Goal: Task Accomplishment & Management: Manage account settings

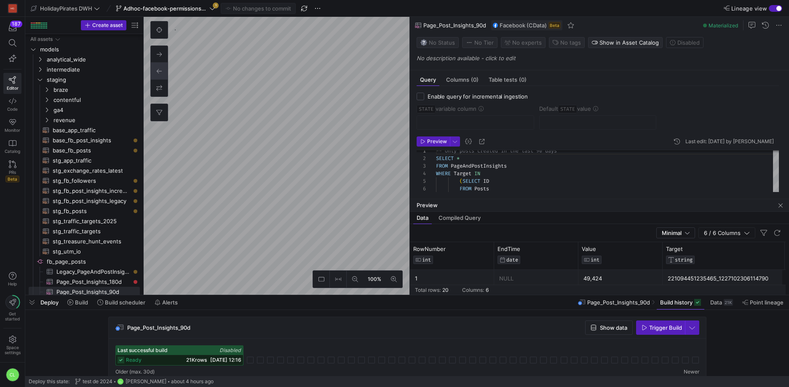
scroll to position [68, 0]
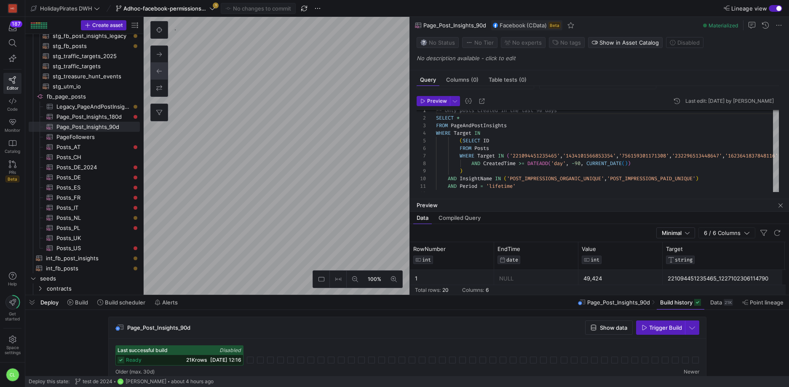
click at [547, 303] on div "Deploy Build Build scheduler Alerts Page_Post_Insights_90d Build history Data 2…" at bounding box center [406, 302] width 763 height 14
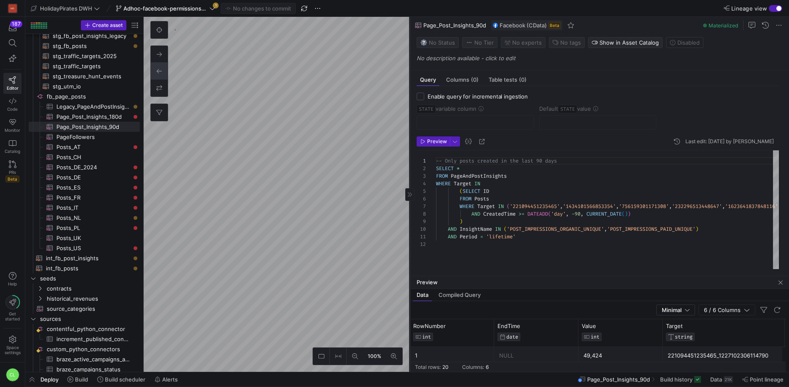
click at [410, 197] on div at bounding box center [409, 194] width 9 height 13
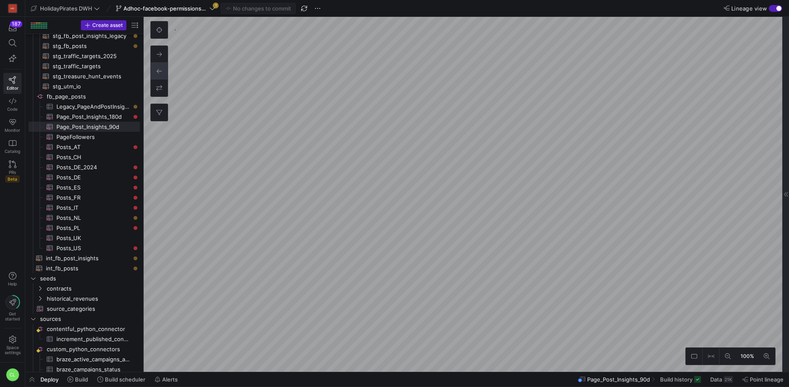
click at [787, 202] on div at bounding box center [785, 194] width 7 height 355
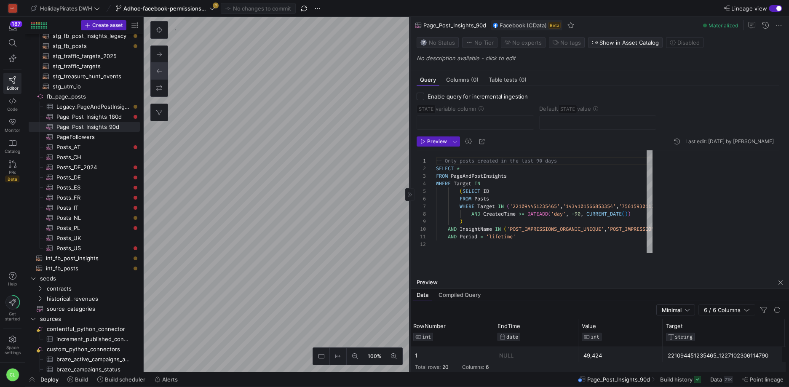
click at [231, 115] on as-split "100% 0 Query Columns (0) Table tests (0) Enable query for incremental ingestion…" at bounding box center [466, 194] width 645 height 355
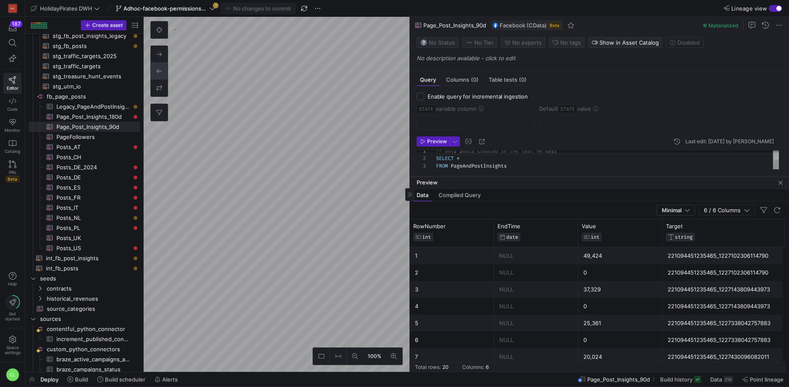
drag, startPoint x: 517, startPoint y: 278, endPoint x: 541, endPoint y: 178, distance: 102.7
click at [541, 178] on div at bounding box center [599, 176] width 379 height 3
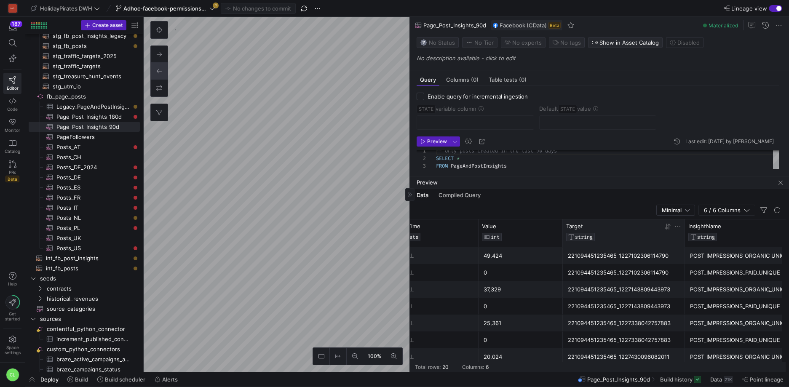
scroll to position [0, 99]
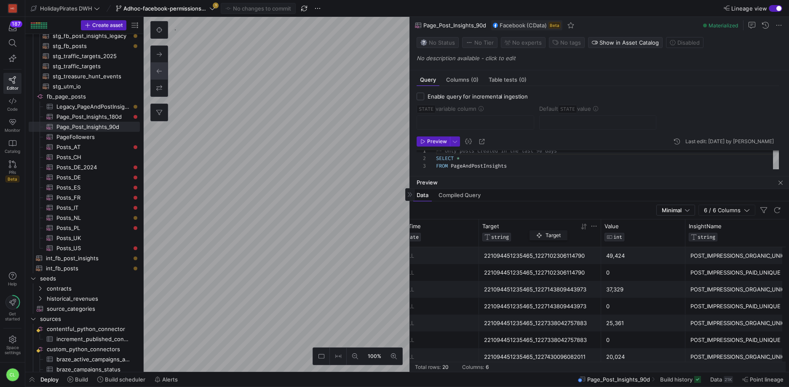
drag, startPoint x: 580, startPoint y: 233, endPoint x: 530, endPoint y: 228, distance: 50.4
click at [530, 228] on div "Target STRING" at bounding box center [530, 232] width 96 height 19
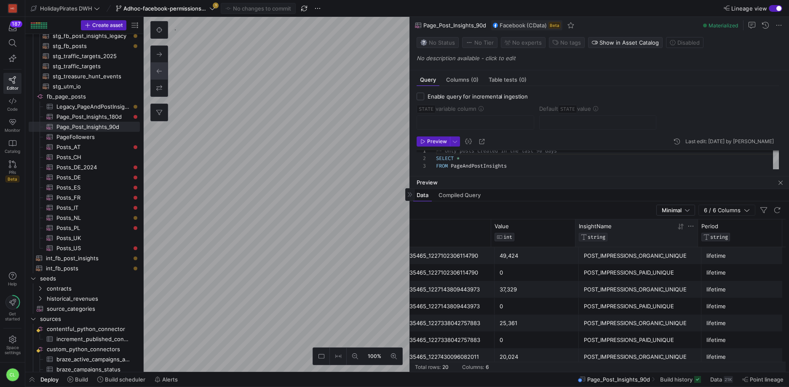
drag, startPoint x: 624, startPoint y: 227, endPoint x: 541, endPoint y: 227, distance: 82.5
click at [579, 227] on div "InsightName" at bounding box center [627, 226] width 97 height 7
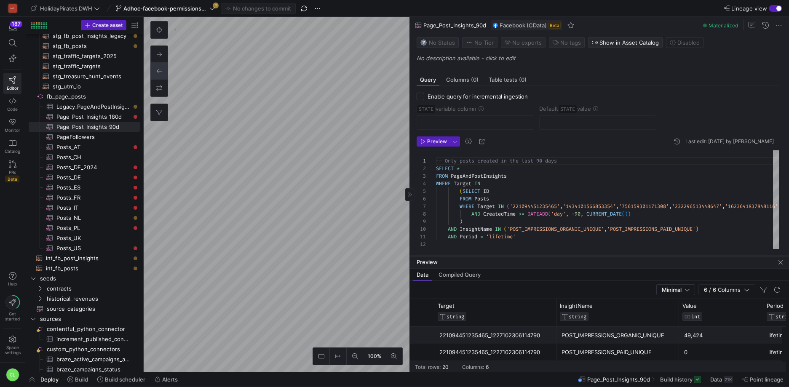
drag, startPoint x: 571, startPoint y: 177, endPoint x: 578, endPoint y: 256, distance: 79.9
click at [578, 256] on div at bounding box center [599, 255] width 379 height 3
click at [288, 157] on as-split "100% 0 Query Columns (0) Table tests (0) Enable query for incremental ingestion…" at bounding box center [466, 194] width 645 height 355
checkbox input "true"
type input "STATE"
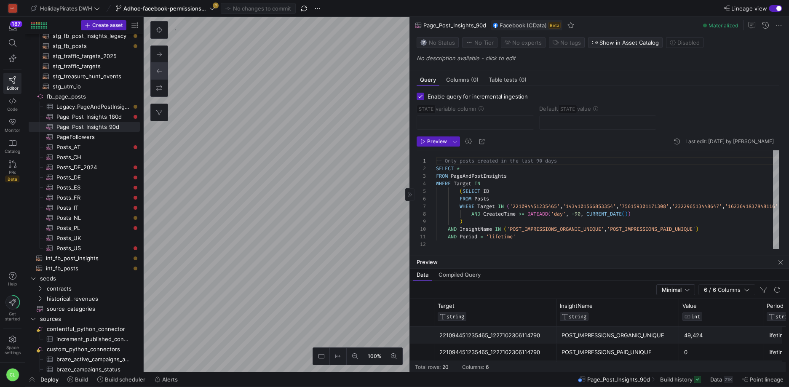
type input "2024-08-18"
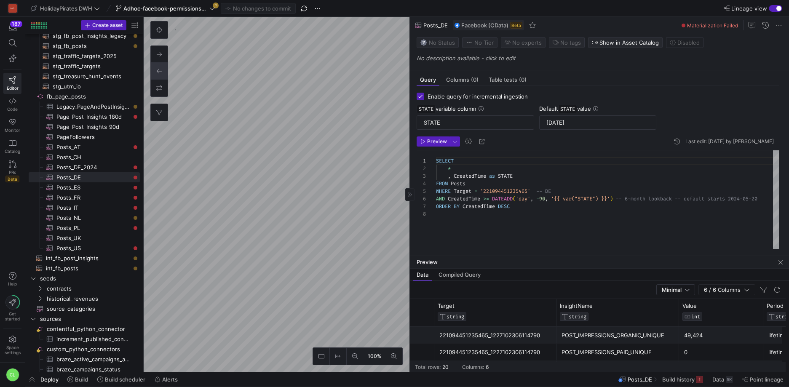
scroll to position [53, 0]
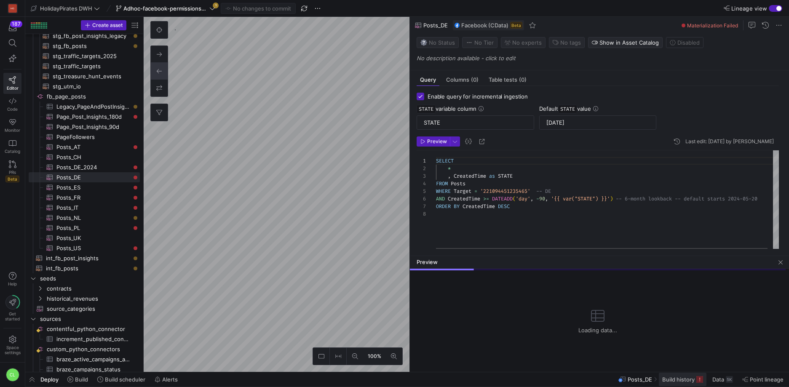
click at [678, 382] on span "Build history" at bounding box center [678, 379] width 32 height 7
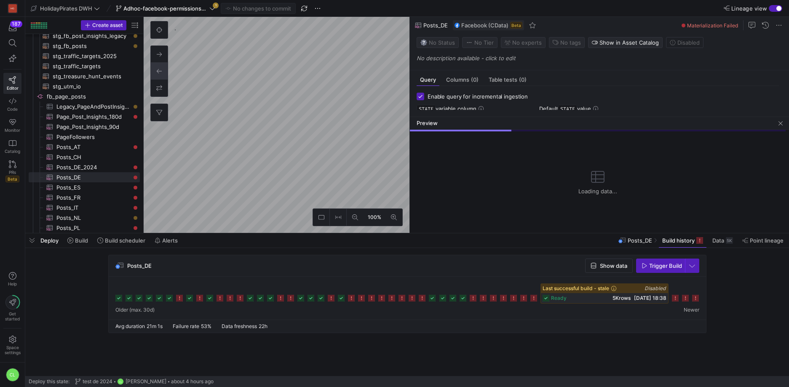
click at [576, 295] on div "ready 5K rows 07/10/25, 18:38" at bounding box center [604, 298] width 127 height 10
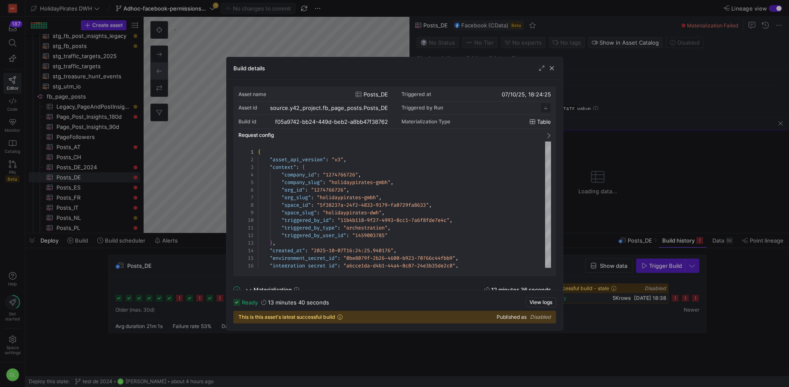
scroll to position [76, 0]
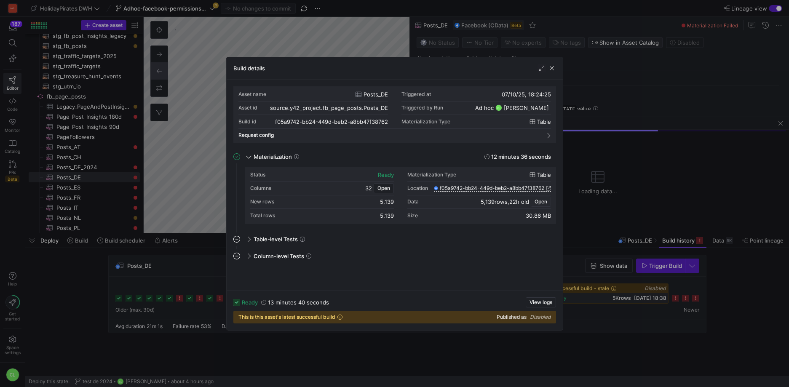
click at [543, 200] on span "Open" at bounding box center [540, 202] width 13 height 6
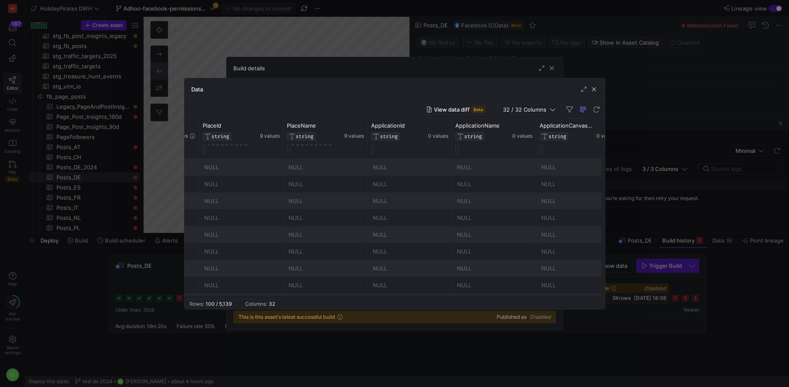
scroll to position [0, 1588]
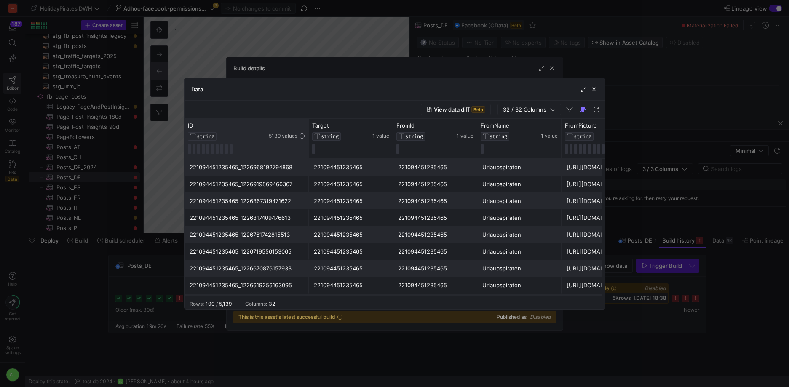
drag, startPoint x: 267, startPoint y: 127, endPoint x: 307, endPoint y: 134, distance: 40.6
click at [307, 134] on div at bounding box center [308, 139] width 3 height 40
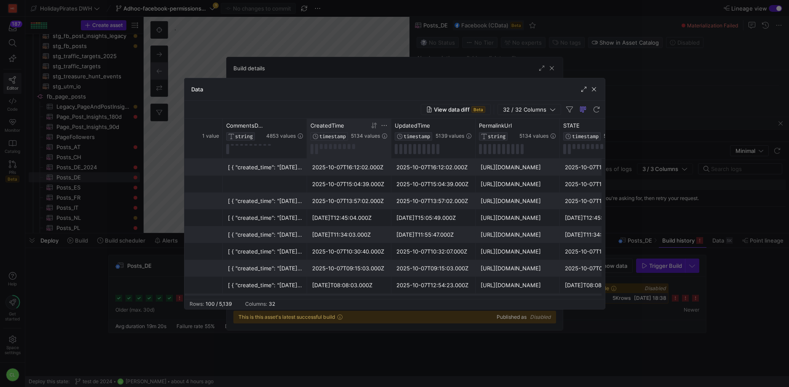
click at [372, 127] on icon at bounding box center [372, 126] width 3 height 6
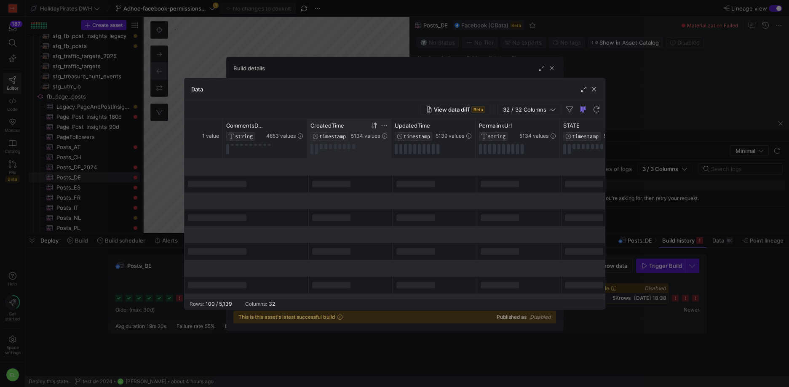
click at [372, 127] on icon at bounding box center [372, 126] width 3 height 6
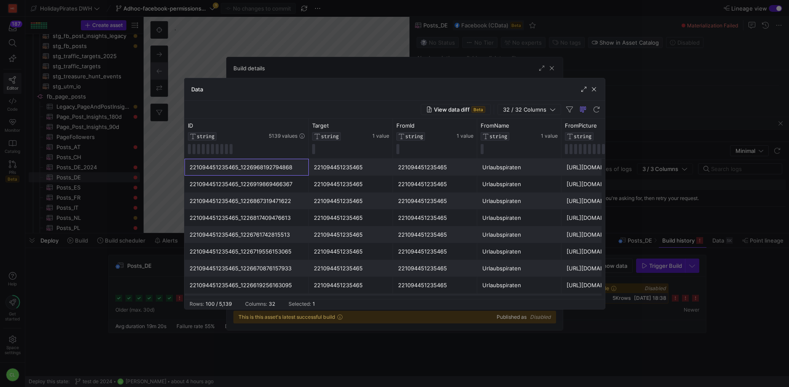
click at [289, 172] on div "221094451235465_1226968192794868" at bounding box center [247, 167] width 114 height 16
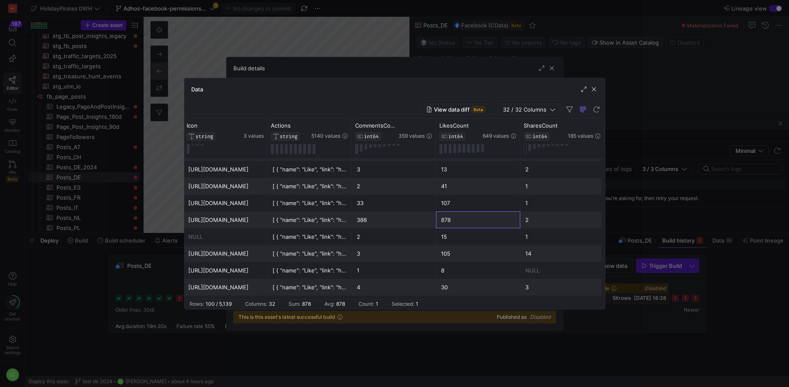
click at [446, 220] on div "878" at bounding box center [478, 220] width 74 height 16
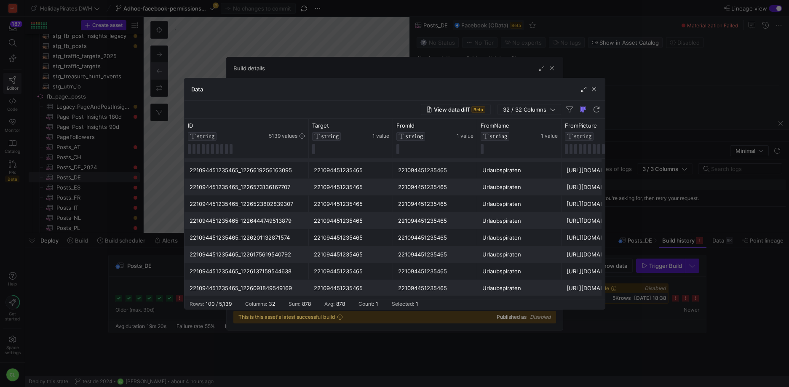
drag, startPoint x: 446, startPoint y: 221, endPoint x: 404, endPoint y: 224, distance: 42.2
click at [446, 221] on div "221094451235465" at bounding box center [435, 221] width 74 height 16
click at [305, 223] on div "221094451235465_1226444749513879" at bounding box center [246, 220] width 124 height 17
click at [590, 88] on span "button" at bounding box center [594, 89] width 8 height 8
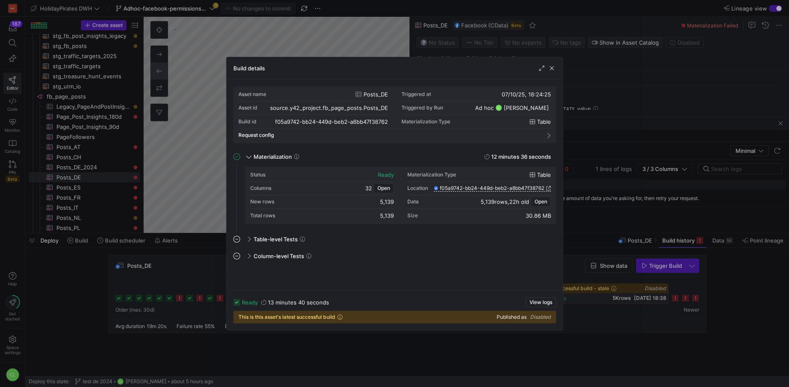
click at [555, 70] on div "Build details" at bounding box center [395, 68] width 336 height 22
click at [553, 65] on span "button" at bounding box center [551, 68] width 8 height 8
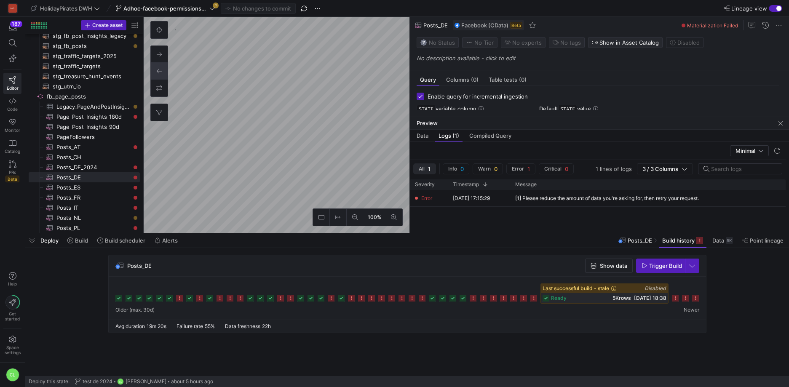
click at [557, 238] on div "Deploy Build Build scheduler Alerts Posts_DE Build history Data 5K Point lineage" at bounding box center [406, 240] width 763 height 14
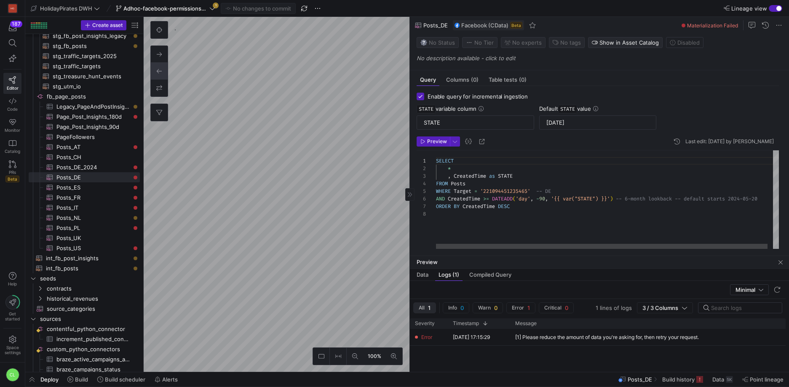
click at [778, 262] on span "button" at bounding box center [780, 262] width 10 height 10
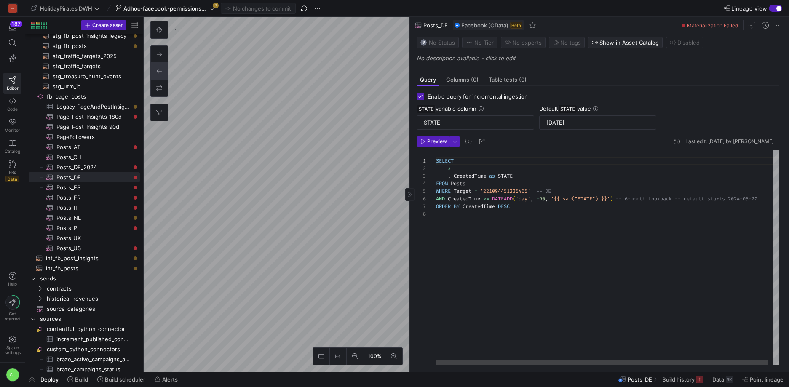
click at [632, 198] on div "SELECT * , CreatedTime as STATE FROM Posts WHERE Target = '221094451235465' -- …" at bounding box center [610, 257] width 348 height 215
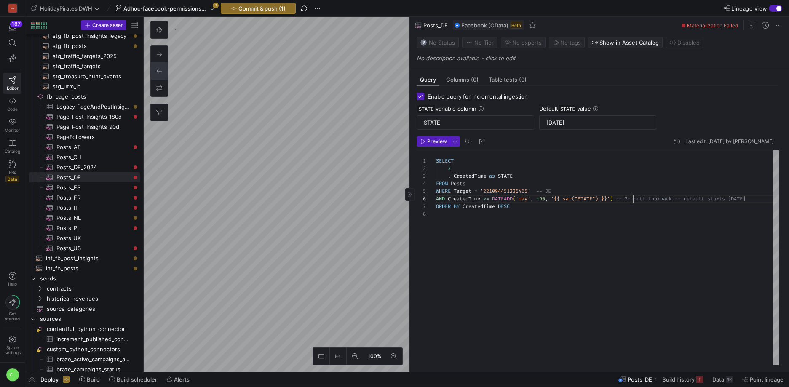
type textarea "SELECT * , CreatedTime as STATE FROM Posts WHERE Target = '221094451235465' -- …"
checkbox input "false"
type textarea "-- Only posts created in the last 90 days SELECT * FROM PageAndPostInsights WHE…"
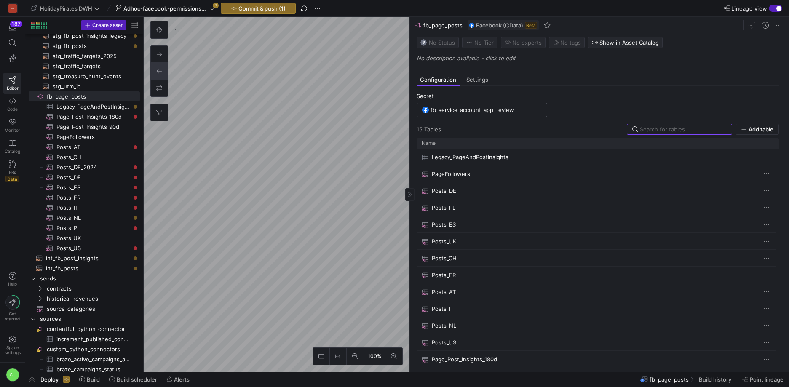
click at [514, 108] on input "fb_service_account_app_review" at bounding box center [485, 110] width 111 height 7
click at [530, 141] on span "Add new" at bounding box center [526, 143] width 23 height 7
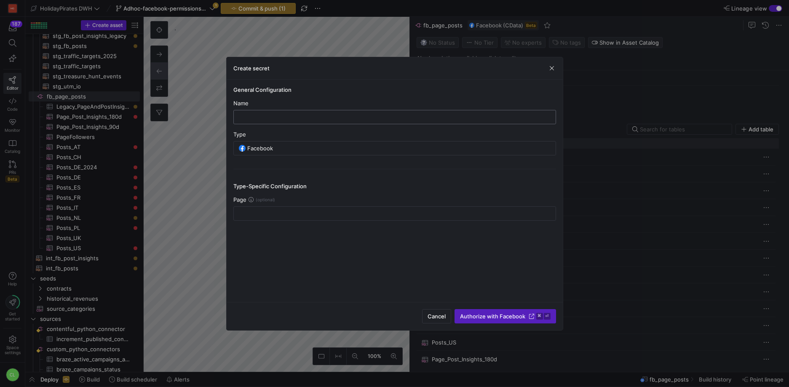
click at [374, 116] on input "text" at bounding box center [394, 117] width 308 height 7
click at [555, 69] on span "button" at bounding box center [551, 68] width 8 height 8
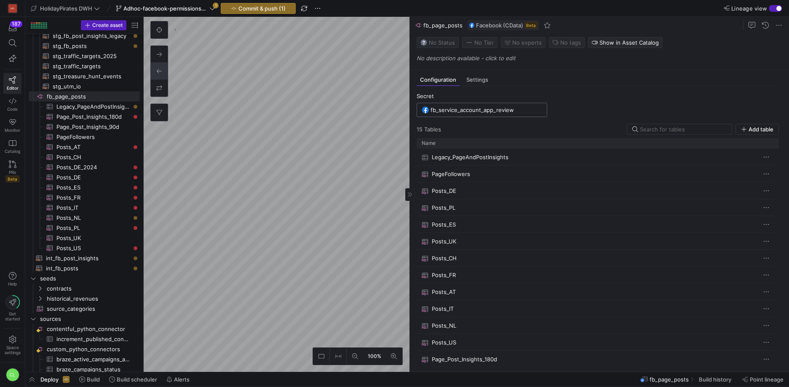
click at [510, 109] on input "fb_service_account_app_review" at bounding box center [485, 110] width 111 height 7
click at [526, 144] on span "Add new" at bounding box center [526, 143] width 23 height 7
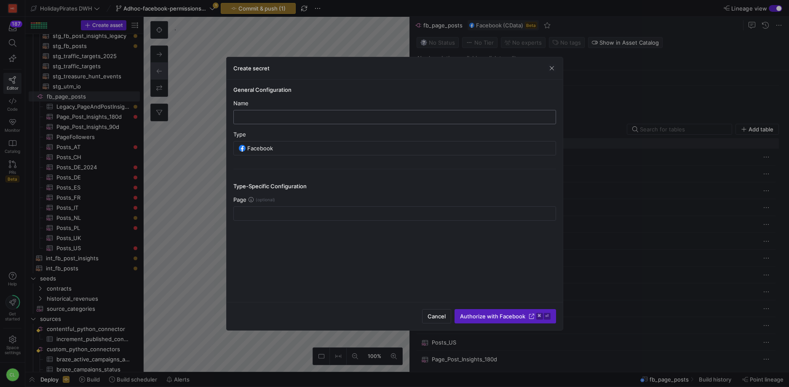
click at [275, 120] on div at bounding box center [394, 116] width 308 height 13
paste input "fb_service_account_app_review"
type input "fb_service_account_app_review_2"
click at [549, 66] on span "button" at bounding box center [551, 68] width 8 height 8
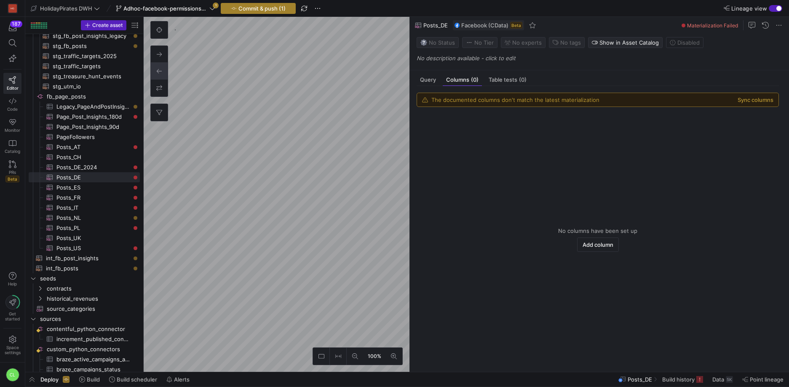
click at [275, 8] on span "Commit & push (1)" at bounding box center [261, 8] width 47 height 7
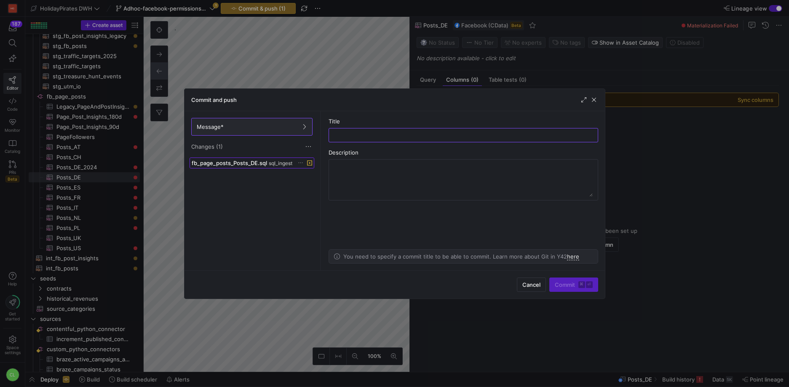
click at [279, 163] on span "sql_ingest" at bounding box center [281, 163] width 24 height 6
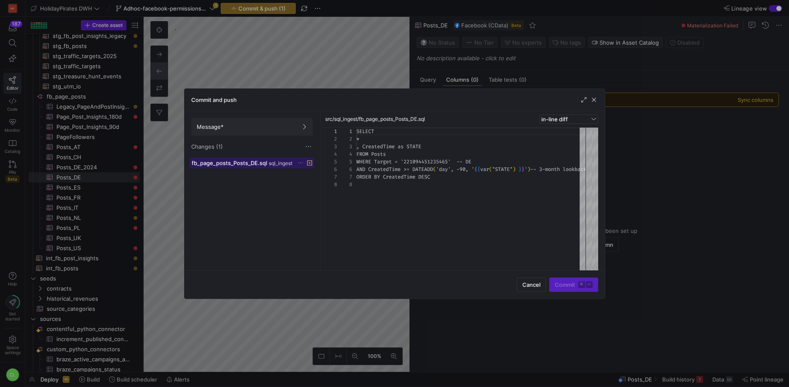
scroll to position [53, 0]
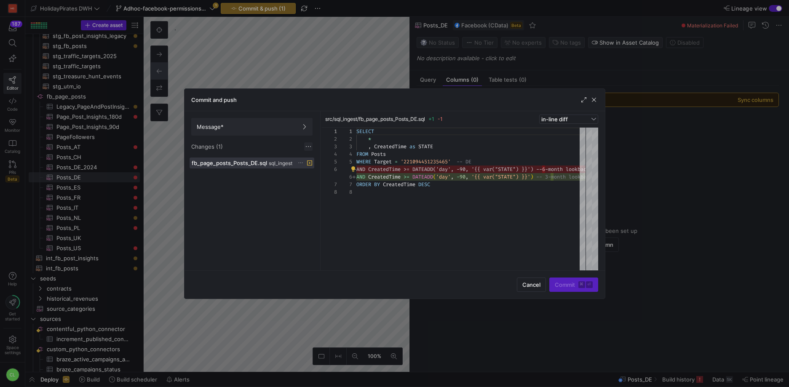
click at [310, 146] on span at bounding box center [308, 146] width 8 height 8
click at [411, 215] on div at bounding box center [394, 193] width 789 height 387
click at [307, 125] on span at bounding box center [252, 126] width 120 height 17
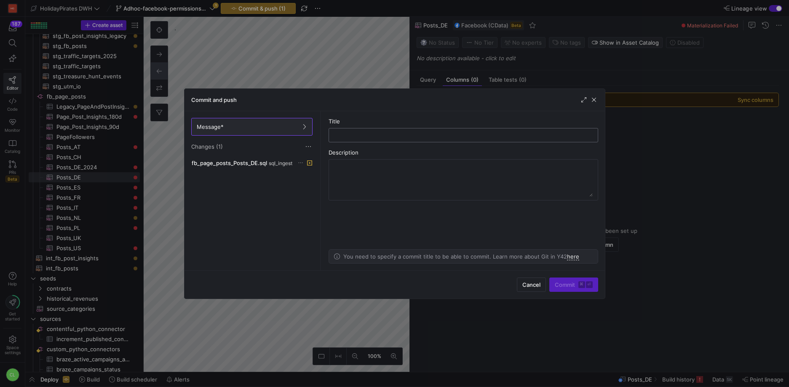
click at [403, 134] on input "text" at bounding box center [463, 135] width 255 height 7
type input "test"
click at [562, 285] on span "Commit ⌘ ⏎" at bounding box center [574, 284] width 38 height 7
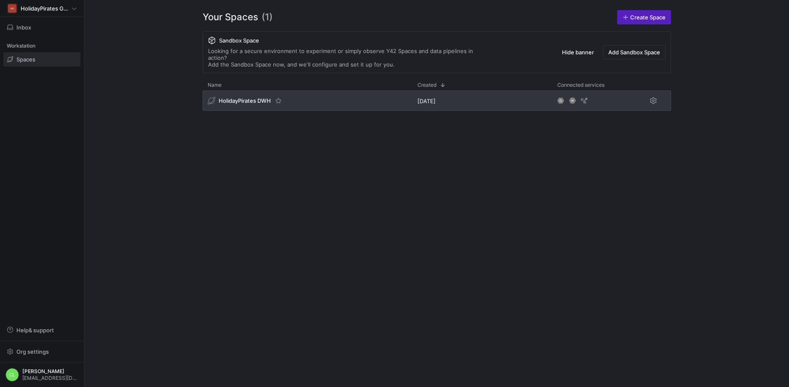
click at [243, 91] on div "HolidayPirates DWH" at bounding box center [308, 101] width 210 height 20
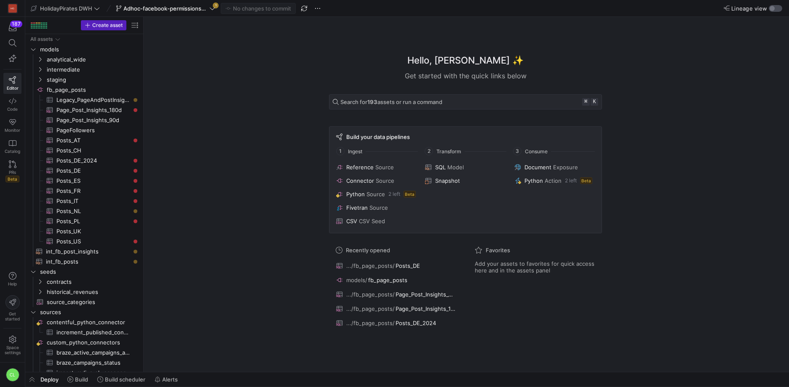
click at [778, 10] on div "button" at bounding box center [775, 8] width 13 height 7
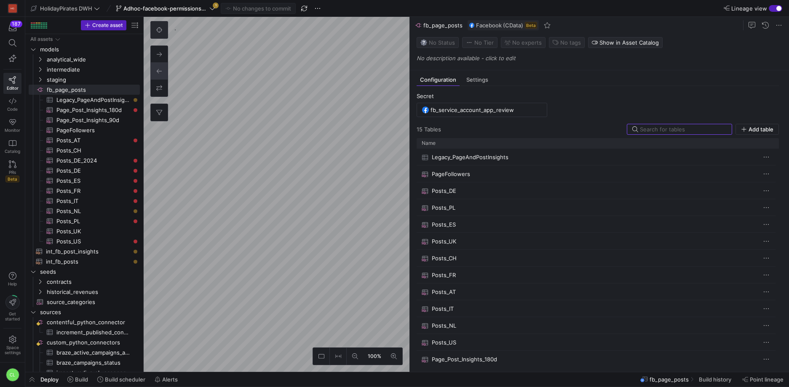
click at [158, 31] on icon at bounding box center [159, 30] width 6 height 6
click at [765, 132] on span "Add table" at bounding box center [760, 129] width 25 height 7
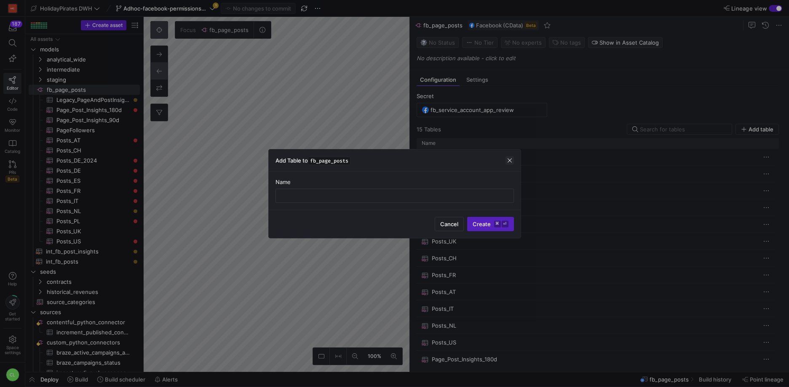
click at [511, 160] on span "button" at bounding box center [509, 160] width 8 height 8
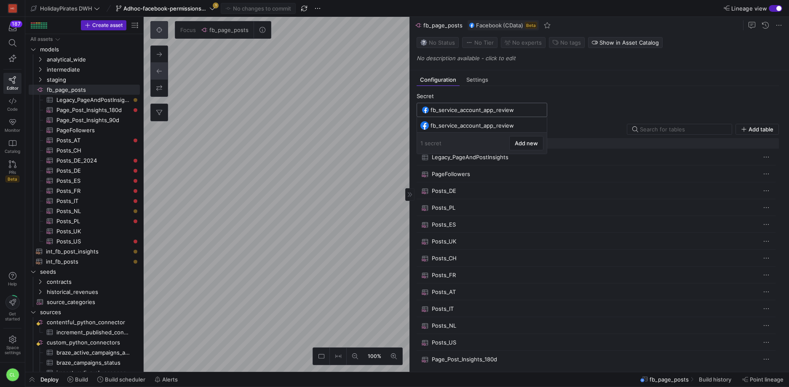
click at [526, 111] on input "fb_service_account_app_review" at bounding box center [485, 110] width 111 height 7
click at [505, 108] on input "fb_service_account_app_review" at bounding box center [485, 110] width 111 height 7
click at [528, 145] on span "Add new" at bounding box center [526, 143] width 23 height 7
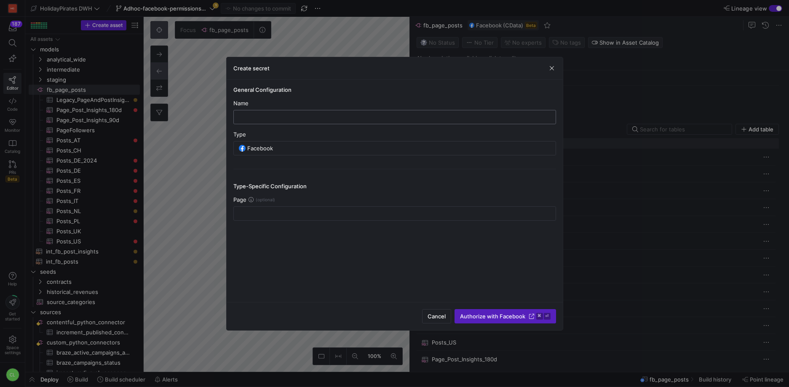
click at [328, 114] on input "text" at bounding box center [394, 117] width 308 height 7
paste input "fb_service_account_app_review"
type input "fb_service_account_app_review_2"
click at [491, 316] on span "Authorize with Facebook" at bounding box center [492, 316] width 65 height 7
type input "fb_service_account_app_review_2"
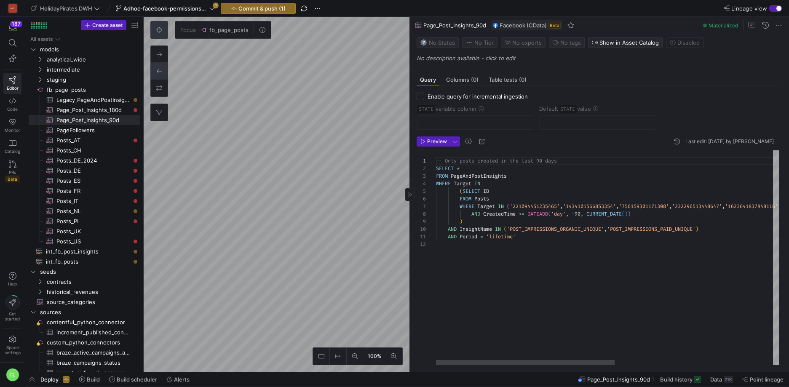
scroll to position [8, 0]
click at [695, 249] on div "-- Only posts created in the last 90 days SELECT * FROM PageAndPostInsights WHE…" at bounding box center [759, 257] width 646 height 215
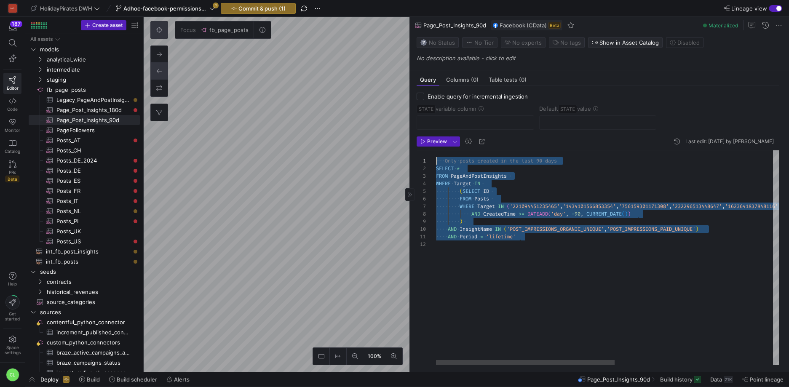
scroll to position [0, 0]
drag, startPoint x: 713, startPoint y: 245, endPoint x: 421, endPoint y: 150, distance: 307.1
click at [436, 150] on div "-- Only posts created in the last 90 days SELECT * FROM PageAndPostInsights WHE…" at bounding box center [759, 257] width 646 height 215
type textarea "AND Period = 'lifetime'"
click at [569, 252] on div "-- Only posts created in the last 90 days SELECT * FROM PageAndPostInsights WHE…" at bounding box center [759, 257] width 646 height 215
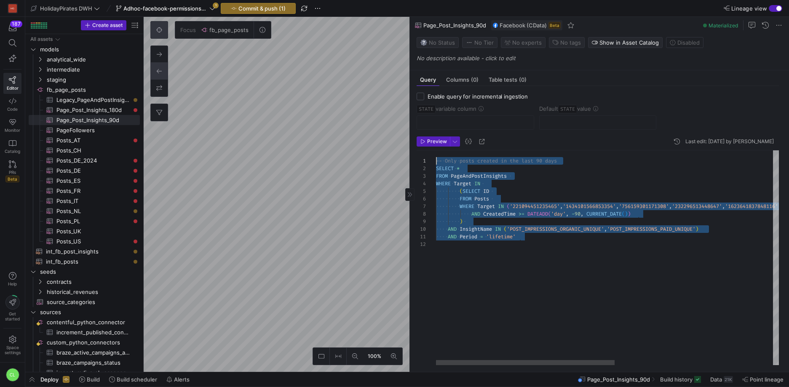
scroll to position [8, 0]
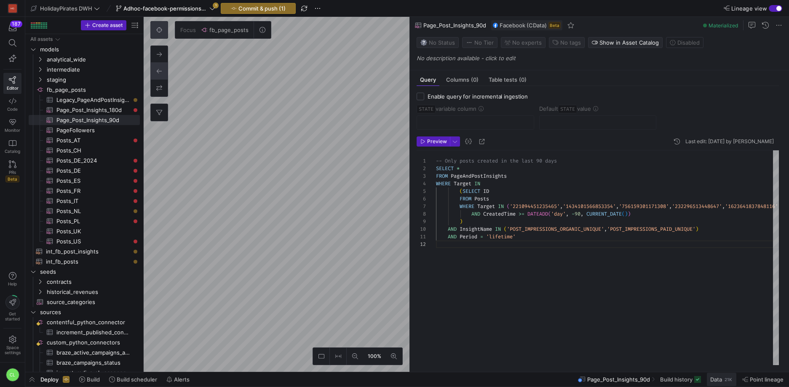
click at [715, 380] on span "Data" at bounding box center [716, 379] width 12 height 7
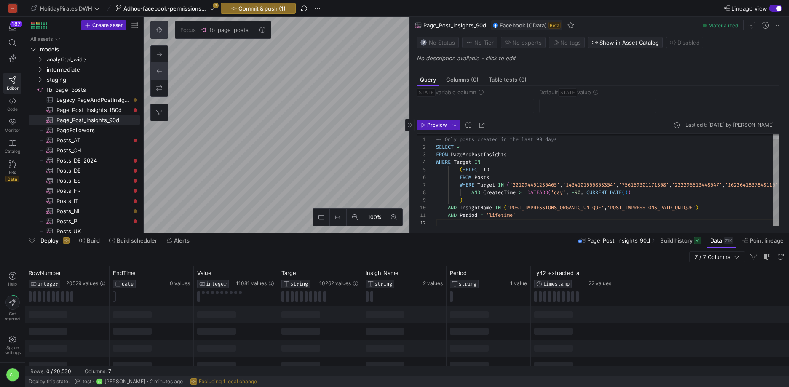
scroll to position [22, 0]
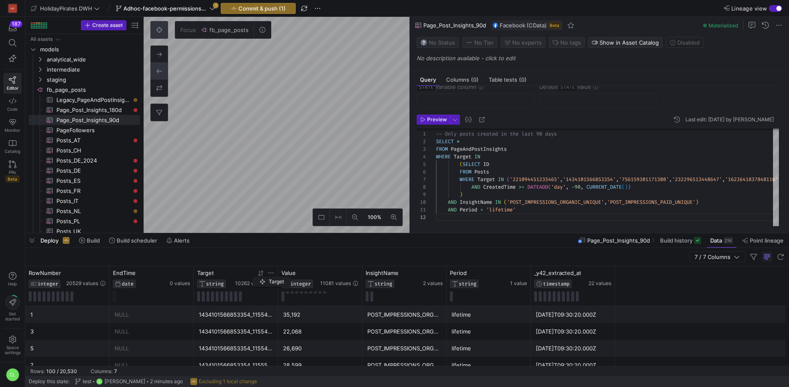
drag, startPoint x: 315, startPoint y: 275, endPoint x: 257, endPoint y: 275, distance: 58.1
click at [257, 275] on div "Target STRING 10262 values" at bounding box center [235, 279] width 77 height 19
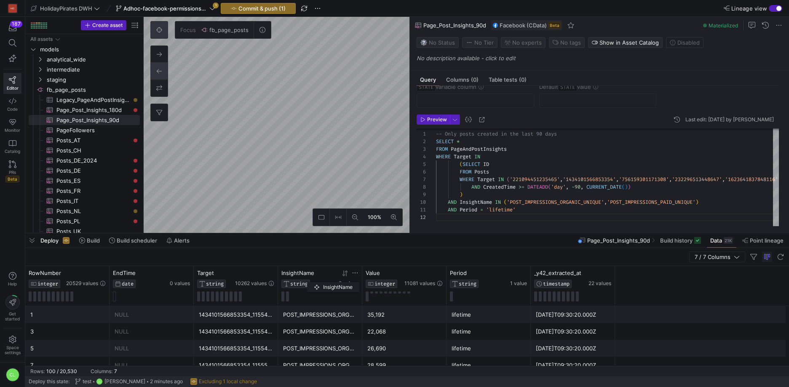
drag, startPoint x: 379, startPoint y: 274, endPoint x: 311, endPoint y: 280, distance: 68.6
click at [311, 280] on div "InsightName STRING" at bounding box center [309, 279] width 56 height 19
click at [361, 272] on div at bounding box center [361, 286] width 3 height 40
click at [365, 272] on div "Value INTEGER 11081 values" at bounding box center [404, 286] width 84 height 40
drag, startPoint x: 362, startPoint y: 275, endPoint x: 358, endPoint y: 277, distance: 5.1
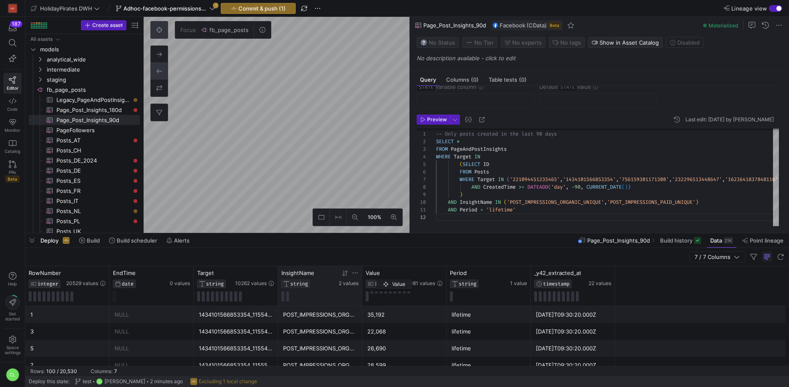
click at [380, 278] on div "Value INTEGER 11081 values" at bounding box center [404, 286] width 84 height 40
drag, startPoint x: 362, startPoint y: 276, endPoint x: 334, endPoint y: 281, distance: 27.8
click at [334, 281] on div "InsightName STRING 2 values" at bounding box center [320, 286] width 84 height 40
click at [328, 273] on div "InsightName" at bounding box center [309, 273] width 56 height 7
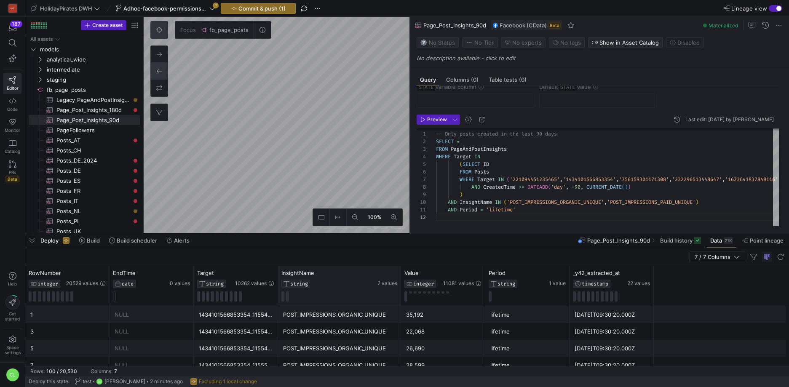
drag, startPoint x: 360, startPoint y: 278, endPoint x: 400, endPoint y: 282, distance: 39.4
click at [400, 282] on div at bounding box center [400, 286] width 3 height 40
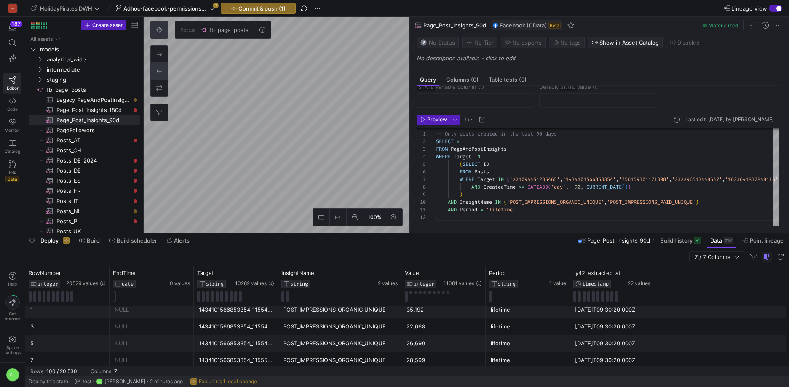
scroll to position [0, 0]
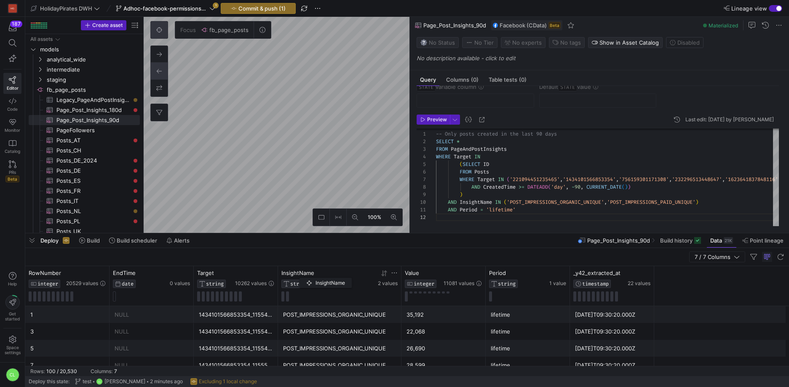
click at [282, 276] on div "InsightName STRING 2 values" at bounding box center [339, 286] width 123 height 40
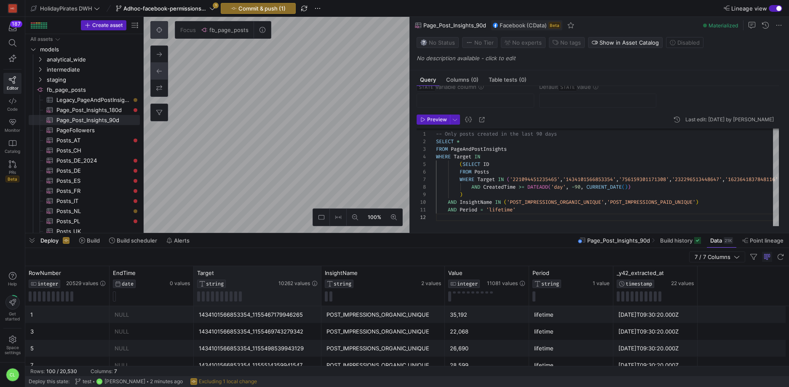
drag, startPoint x: 277, startPoint y: 277, endPoint x: 320, endPoint y: 278, distance: 43.4
click at [320, 278] on div at bounding box center [320, 286] width 3 height 40
click at [305, 275] on icon at bounding box center [305, 273] width 3 height 6
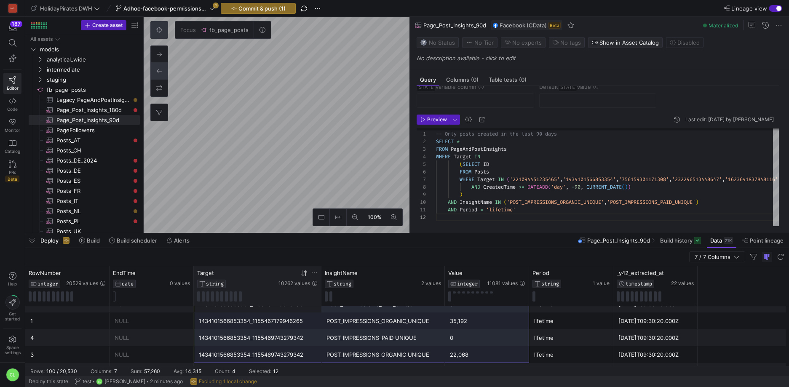
drag, startPoint x: 238, startPoint y: 322, endPoint x: 496, endPoint y: 352, distance: 259.5
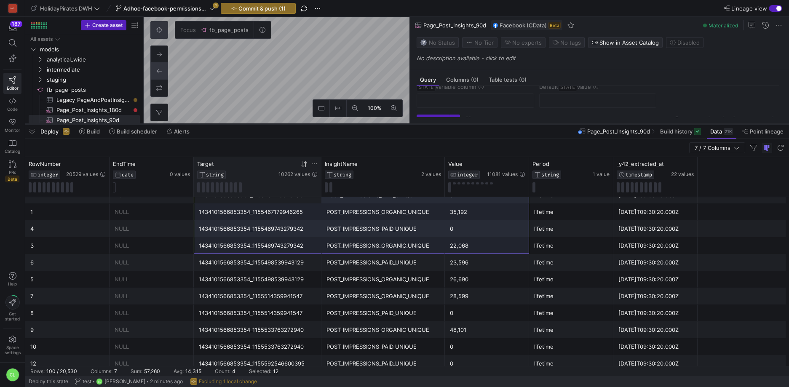
drag, startPoint x: 446, startPoint y: 233, endPoint x: 450, endPoint y: 116, distance: 117.1
click at [450, 123] on div at bounding box center [406, 124] width 763 height 3
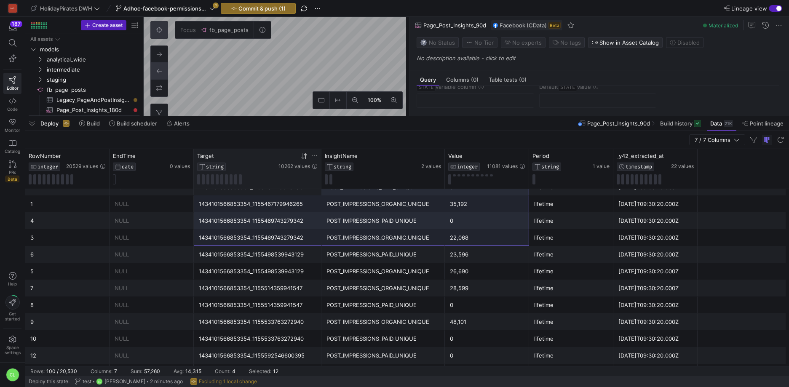
click at [328, 246] on div "POST_IMPRESSIONS_PAID_UNIQUE" at bounding box center [382, 254] width 113 height 16
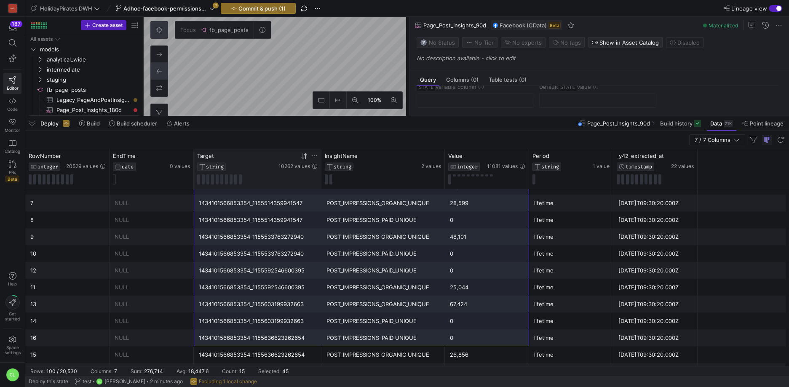
drag, startPoint x: 276, startPoint y: 199, endPoint x: 475, endPoint y: 368, distance: 261.4
click at [475, 368] on mat-sidenav-content "Drag here to set row groups Drag here to set column labels RowNumber INTEGER 20…" at bounding box center [406, 262] width 763 height 227
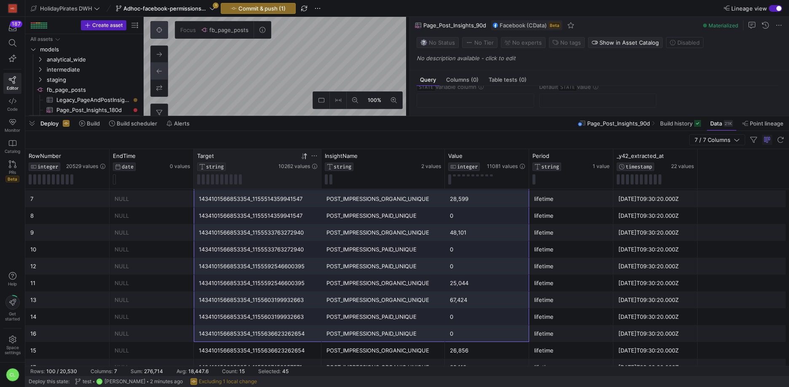
click at [483, 328] on div "0" at bounding box center [487, 334] width 74 height 16
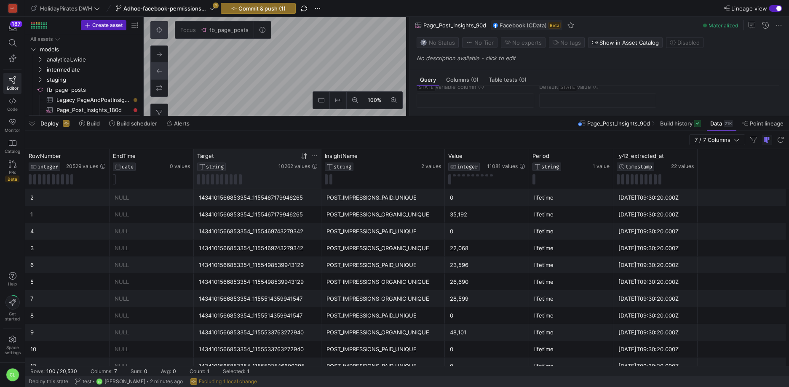
click at [556, 123] on div "Deploy Build Build scheduler Alerts Page_Post_Insights_90d Build history Data 2…" at bounding box center [406, 123] width 763 height 14
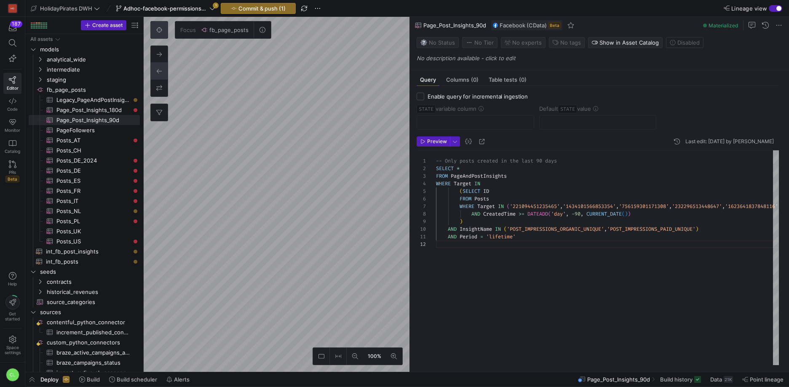
scroll to position [8, 0]
click at [719, 377] on span "Data" at bounding box center [716, 379] width 12 height 7
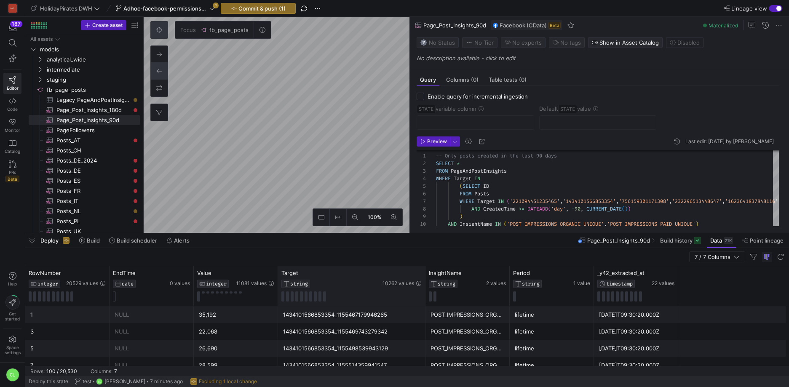
drag, startPoint x: 361, startPoint y: 274, endPoint x: 420, endPoint y: 277, distance: 59.5
click at [423, 276] on div at bounding box center [424, 286] width 3 height 40
click at [392, 314] on div "1434101566853354_1155467179946265" at bounding box center [351, 315] width 136 height 16
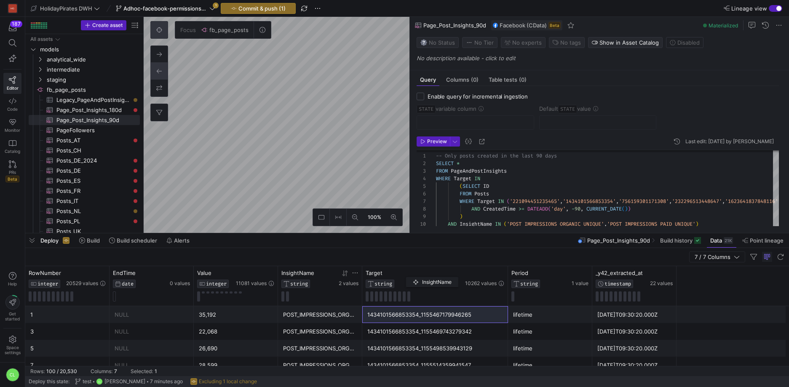
drag, startPoint x: 456, startPoint y: 272, endPoint x: 308, endPoint y: 275, distance: 147.8
click at [308, 275] on span "InsightName" at bounding box center [297, 273] width 33 height 7
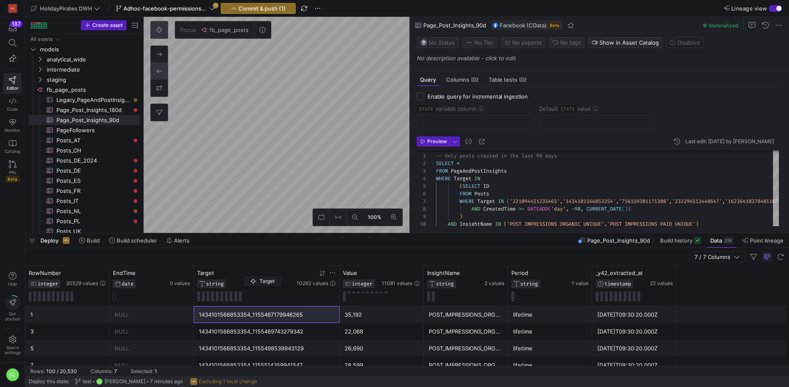
drag, startPoint x: 391, startPoint y: 272, endPoint x: 248, endPoint y: 275, distance: 143.2
click at [248, 275] on div "Target" at bounding box center [246, 273] width 98 height 7
drag, startPoint x: 459, startPoint y: 272, endPoint x: 399, endPoint y: 281, distance: 61.0
click at [427, 281] on div "InsightName STRING 2 values" at bounding box center [465, 279] width 77 height 19
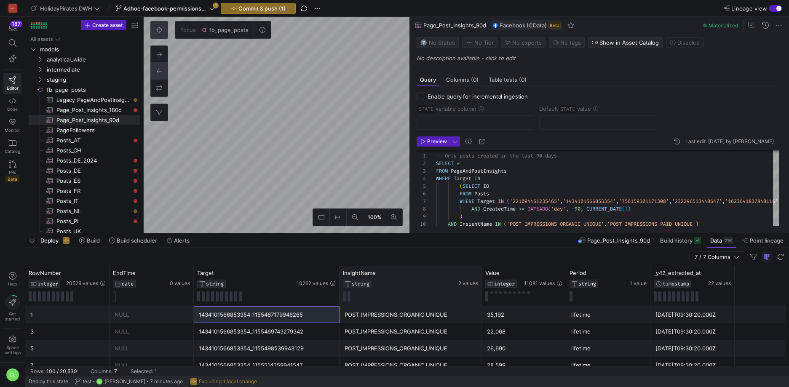
drag, startPoint x: 423, startPoint y: 273, endPoint x: 469, endPoint y: 276, distance: 46.4
click at [480, 276] on div at bounding box center [481, 286] width 3 height 40
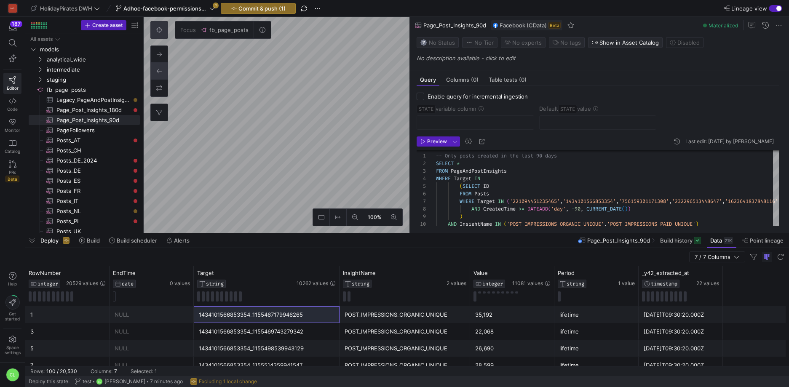
click at [303, 318] on div "1434101566853354_1155467179946265" at bounding box center [267, 315] width 136 height 16
click at [302, 318] on div "1434101566853354_1155467179946265" at bounding box center [267, 315] width 136 height 16
click at [333, 275] on icon at bounding box center [332, 273] width 7 height 7
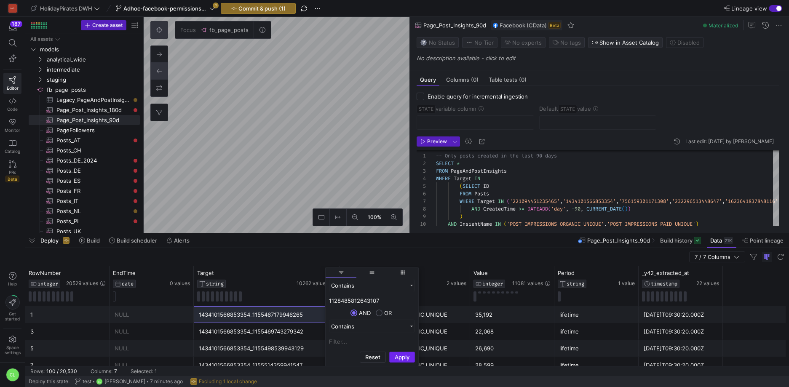
type input "1128485812643107"
click at [393, 355] on button "Apply" at bounding box center [402, 357] width 26 height 11
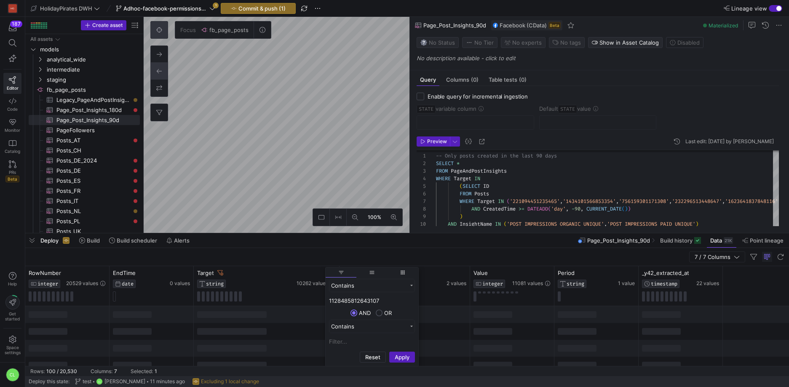
click at [288, 321] on div at bounding box center [267, 314] width 146 height 17
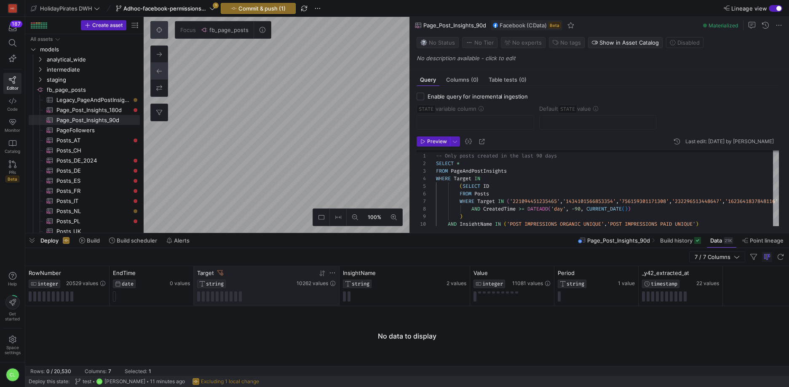
click at [219, 272] on icon at bounding box center [220, 273] width 6 height 6
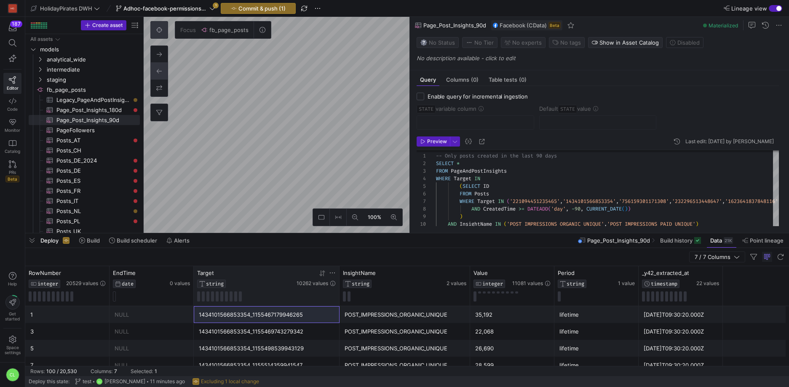
click at [331, 273] on icon at bounding box center [332, 273] width 7 height 7
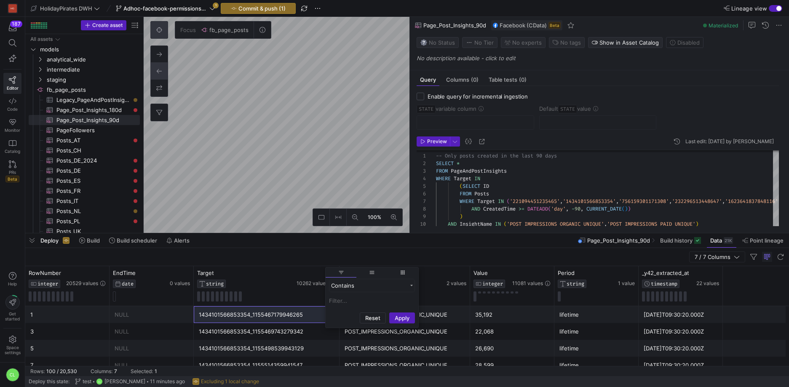
click at [347, 301] on input "Filter Value" at bounding box center [372, 301] width 86 height 10
paste input "221094451235465:1128485812643107."
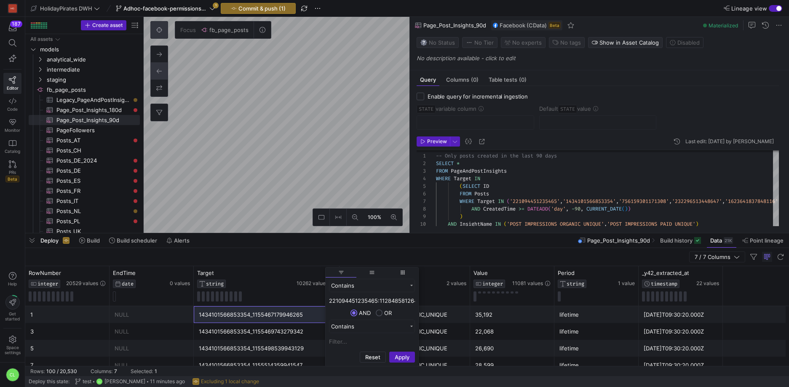
scroll to position [0, 24]
click at [356, 302] on input "221094451235465:1128485812643107." at bounding box center [372, 301] width 86 height 10
type input "221094451235465_1128485812643107."
click at [397, 358] on button "Apply" at bounding box center [402, 357] width 26 height 11
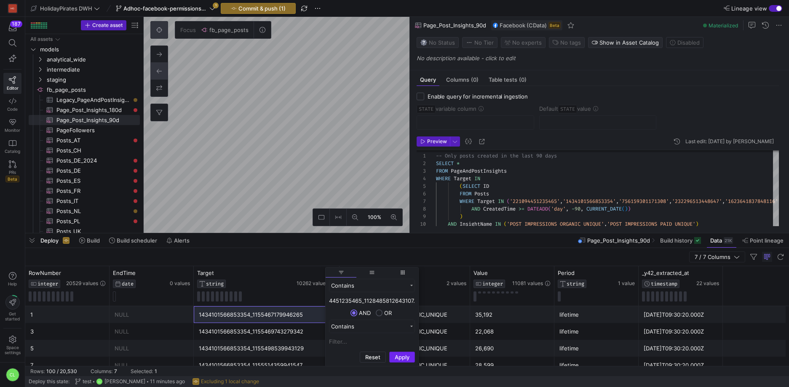
scroll to position [0, 0]
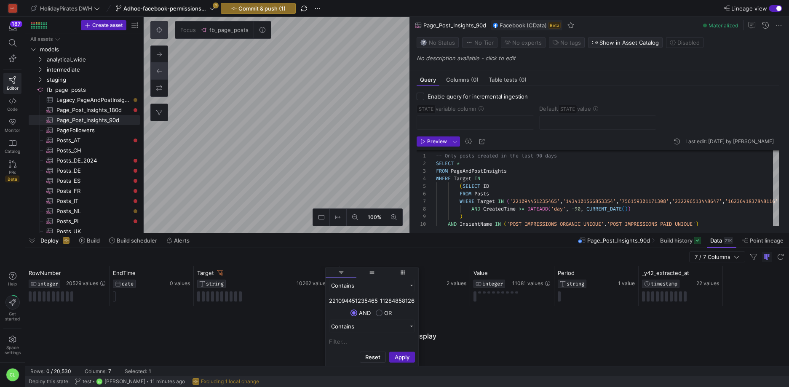
click at [284, 321] on div at bounding box center [406, 336] width 763 height 60
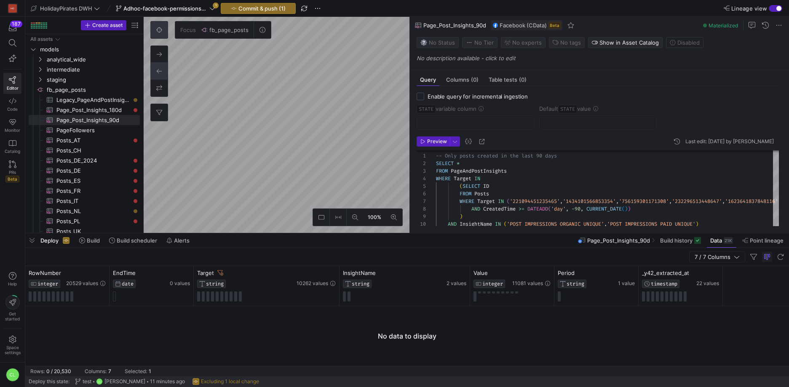
click at [223, 273] on div "Target" at bounding box center [246, 273] width 98 height 7
click at [222, 271] on icon at bounding box center [220, 272] width 6 height 5
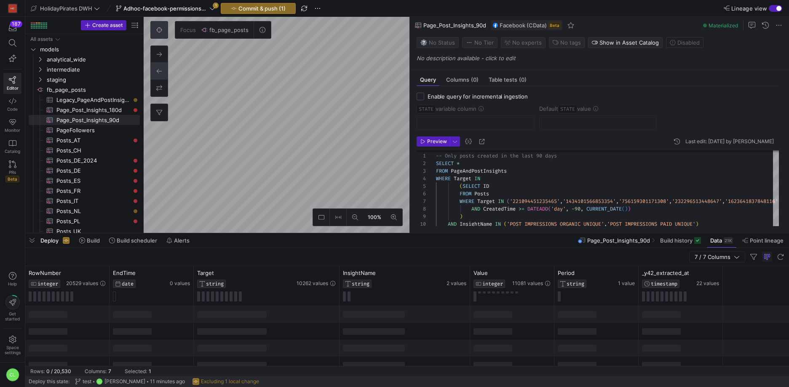
click at [331, 273] on icon at bounding box center [332, 273] width 7 height 7
click at [376, 289] on div "Contains" at bounding box center [372, 285] width 86 height 13
click at [454, 317] on div at bounding box center [404, 314] width 131 height 17
click at [333, 271] on icon at bounding box center [332, 273] width 7 height 7
click at [360, 299] on input "Filter Value" at bounding box center [372, 301] width 86 height 10
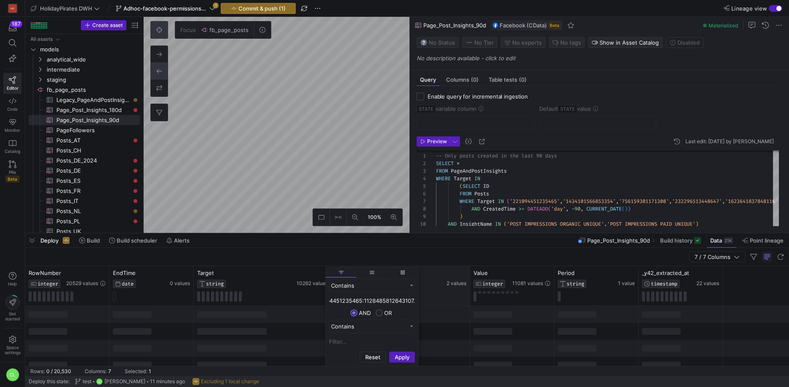
scroll to position [0, 24]
drag, startPoint x: 357, startPoint y: 299, endPoint x: 462, endPoint y: 303, distance: 105.4
click at [462, 303] on div "Drag here to set row groups Drag here to set column labels RowNumber INTEGER 20…" at bounding box center [406, 316] width 763 height 100
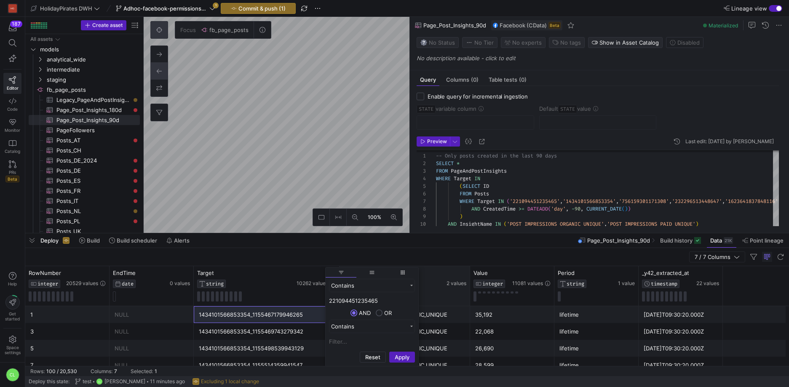
type input "221094451235465"
click at [389, 352] on button "Apply" at bounding box center [402, 357] width 26 height 11
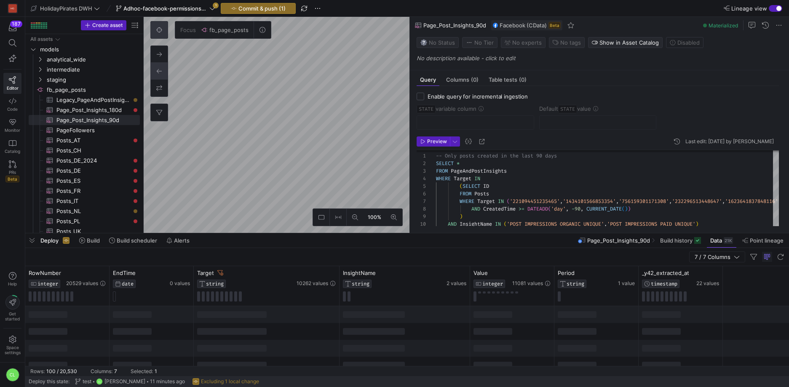
click at [288, 339] on div at bounding box center [267, 331] width 146 height 17
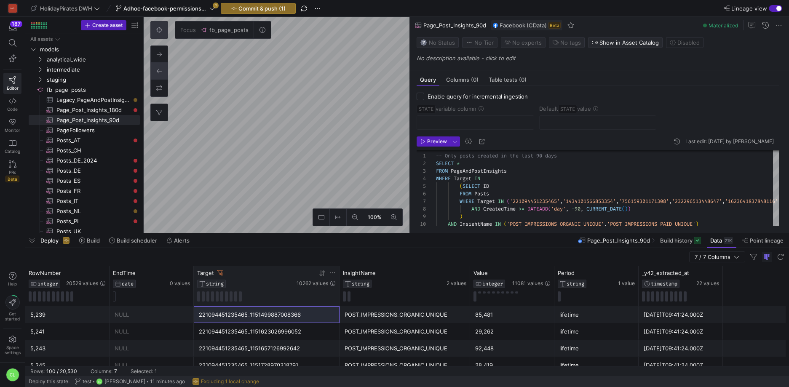
click at [333, 272] on icon at bounding box center [332, 273] width 7 height 7
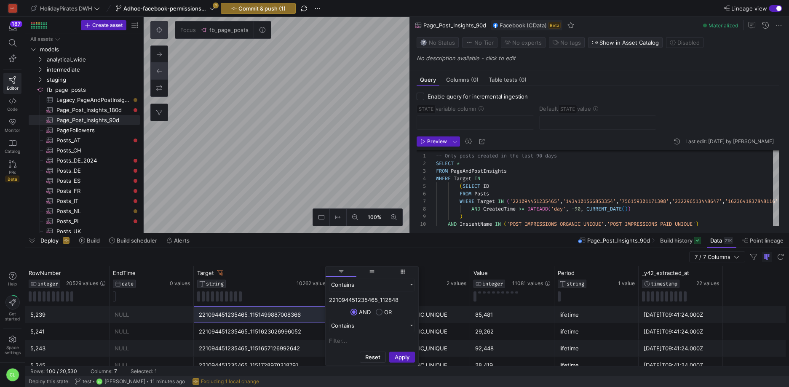
click at [389, 352] on button "Apply" at bounding box center [402, 357] width 26 height 11
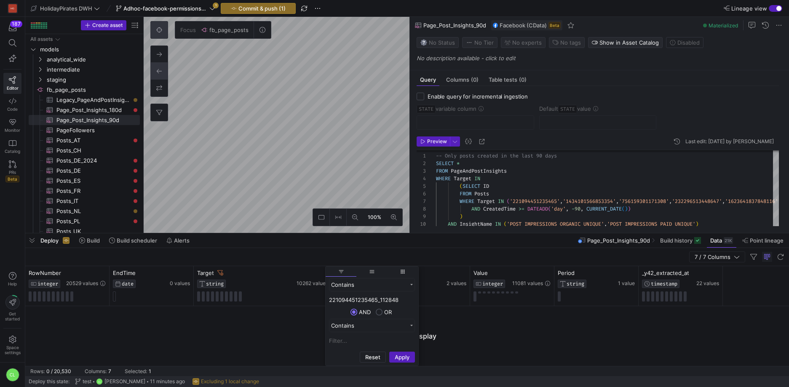
click at [402, 299] on input "221094451235465_112848" at bounding box center [372, 300] width 86 height 10
type input "221094451235465_112"
click at [389, 352] on button "Apply" at bounding box center [402, 357] width 26 height 11
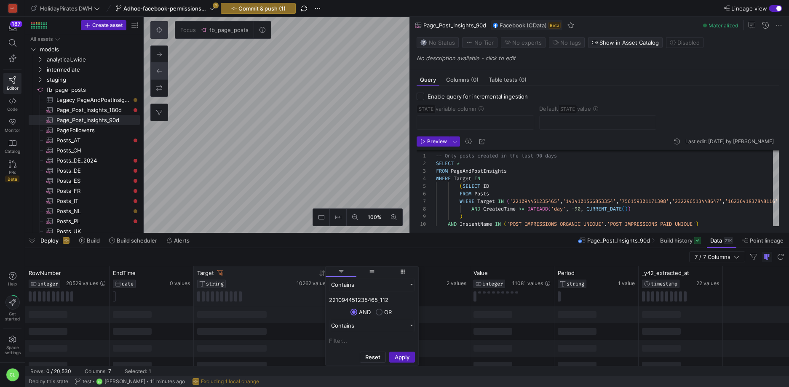
click at [221, 274] on icon at bounding box center [220, 273] width 6 height 6
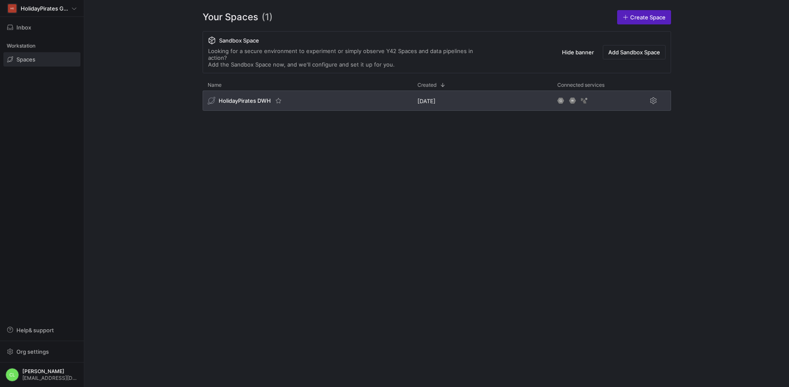
click at [293, 93] on div "HolidayPirates DWH" at bounding box center [308, 101] width 210 height 20
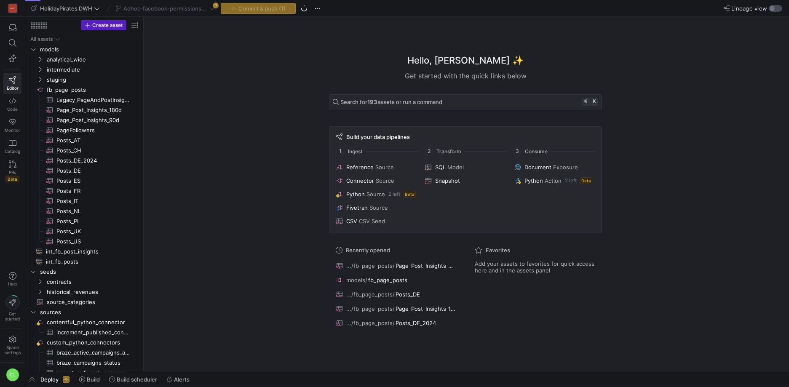
click at [777, 10] on div "button" at bounding box center [775, 8] width 13 height 7
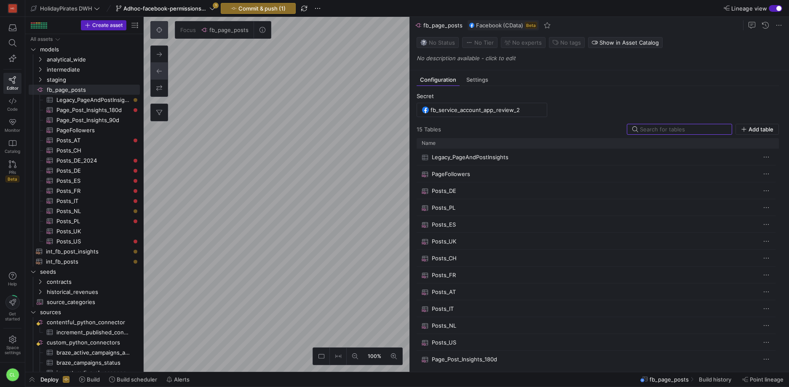
click at [160, 35] on button at bounding box center [159, 29] width 17 height 17
click at [544, 109] on div "fb_service_account_app_review_2" at bounding box center [481, 110] width 131 height 14
click at [525, 112] on input "fb_service_account_app_review_2" at bounding box center [485, 110] width 111 height 7
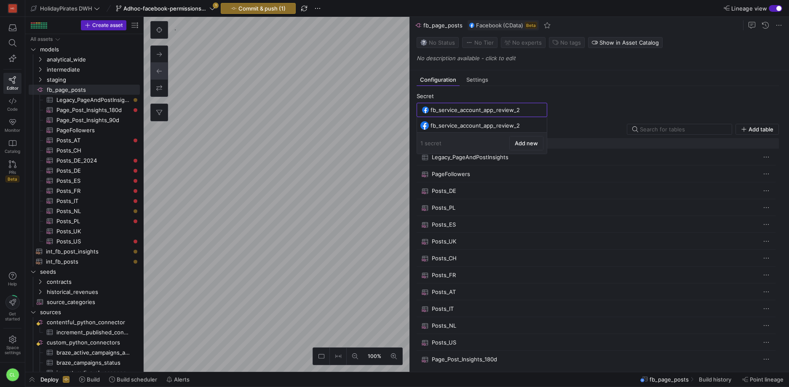
click at [522, 147] on span at bounding box center [526, 142] width 33 height 13
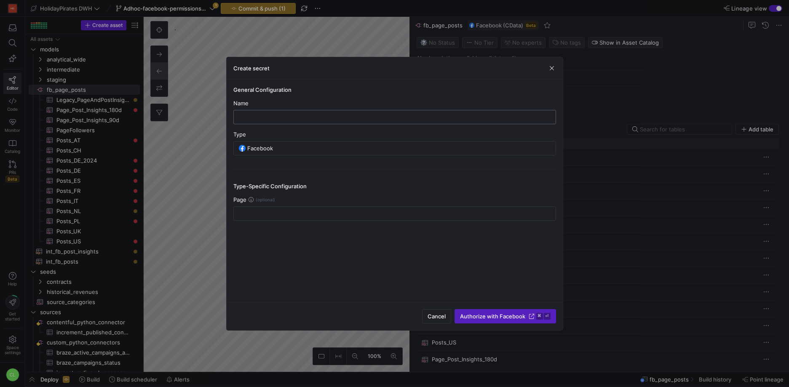
click at [315, 118] on input "text" at bounding box center [394, 117] width 308 height 7
paste input "fb_service_account_app_review_2"
click at [382, 114] on input "fb_service_account_app_review_2" at bounding box center [394, 117] width 308 height 7
type input "fb_service_account_app_review_3"
click at [515, 315] on span "Authorize with Facebook" at bounding box center [492, 316] width 65 height 7
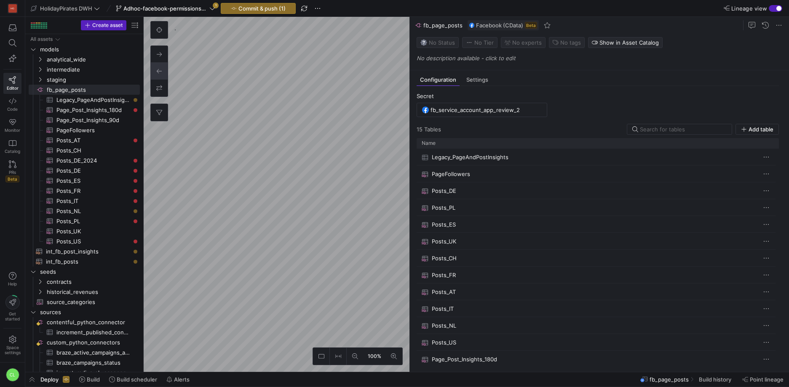
type input "fb_service_account_app_review_3"
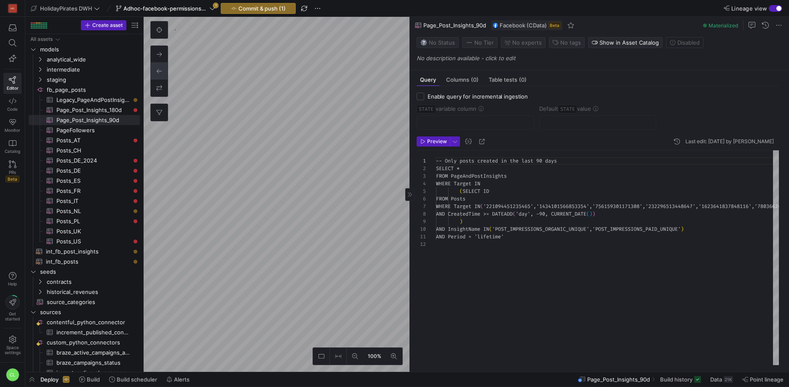
scroll to position [68, 0]
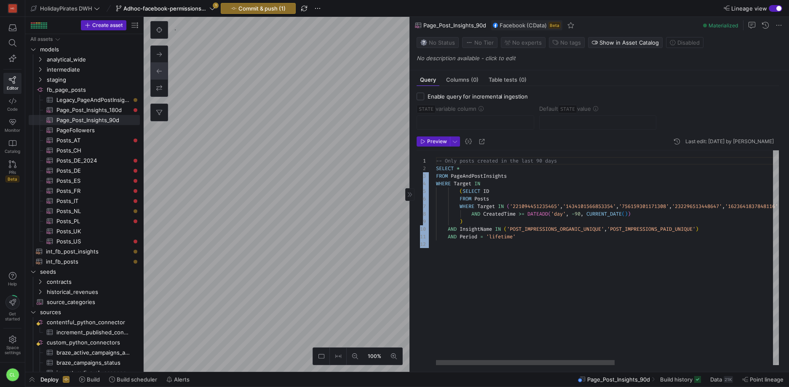
drag, startPoint x: 598, startPoint y: 239, endPoint x: 432, endPoint y: 175, distance: 177.2
click at [432, 175] on div "1 2 3 4 5 6 7 8 9 10 11 12 -- Only posts created in the last 90 days SELECT * F…" at bounding box center [597, 257] width 362 height 215
click at [579, 244] on div "-- Only posts created in the last 90 days SELECT * FROM PageAndPostInsights WHE…" at bounding box center [759, 257] width 646 height 215
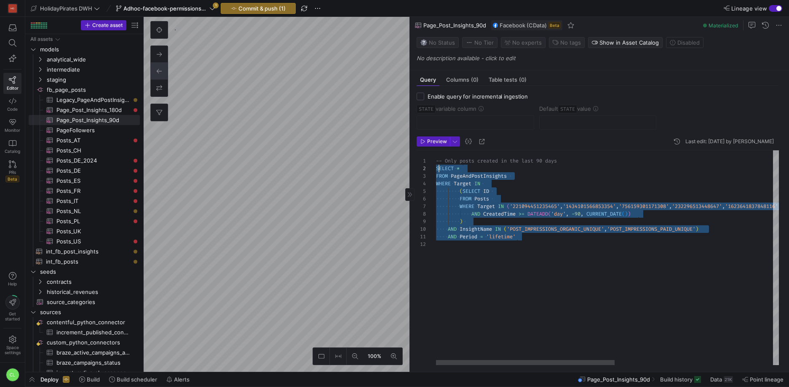
scroll to position [0, 0]
drag, startPoint x: 590, startPoint y: 238, endPoint x: 438, endPoint y: 144, distance: 177.8
click at [438, 150] on div "-- Only posts created in the last 90 days SELECT * FROM PageAndPostInsights WHE…" at bounding box center [759, 257] width 646 height 215
type textarea "AND Period = 'lifetime'"
click at [573, 251] on div "-- Only posts created in the last 90 days SELECT * FROM PageAndPostInsights WHE…" at bounding box center [759, 257] width 646 height 215
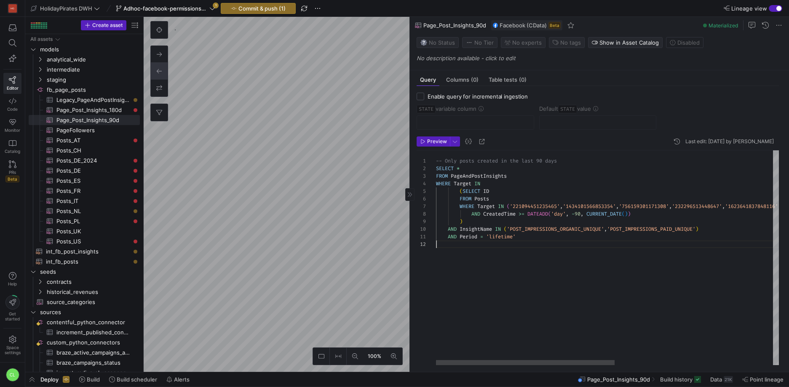
scroll to position [8, 0]
click at [719, 385] on span at bounding box center [721, 379] width 29 height 13
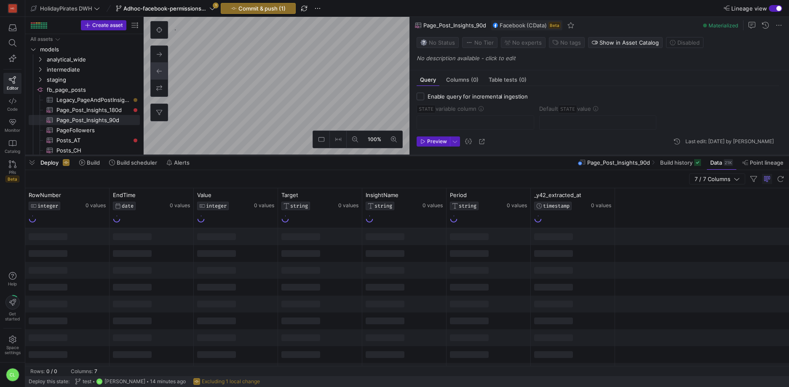
drag, startPoint x: 323, startPoint y: 234, endPoint x: 333, endPoint y: 156, distance: 78.5
click at [333, 156] on div at bounding box center [406, 155] width 763 height 3
drag, startPoint x: 322, startPoint y: 198, endPoint x: 252, endPoint y: 197, distance: 69.9
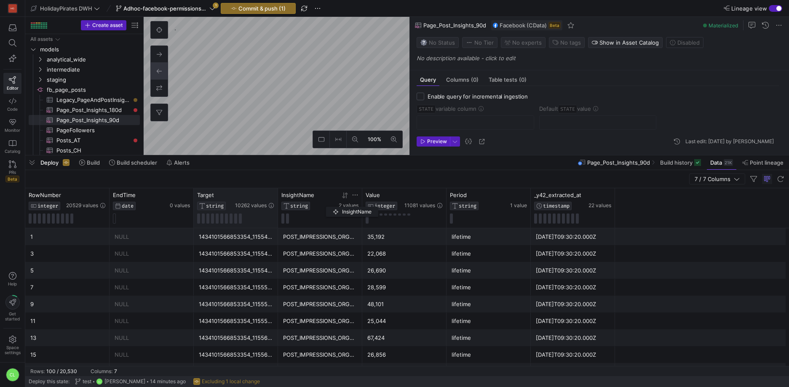
drag, startPoint x: 396, startPoint y: 202, endPoint x: 330, endPoint y: 205, distance: 65.8
click at [330, 205] on div "InsightName STRING" at bounding box center [309, 201] width 56 height 19
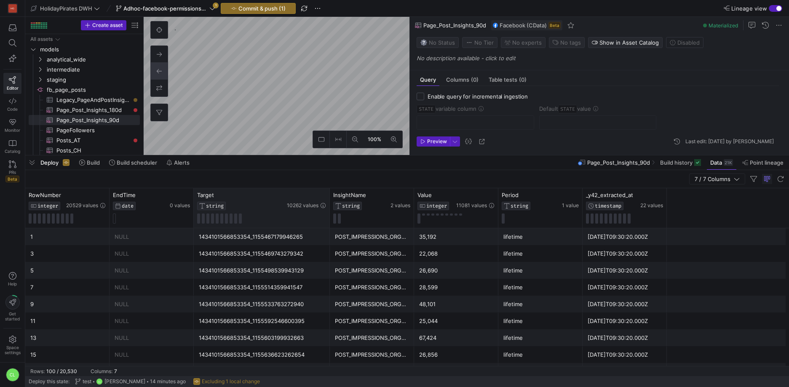
drag, startPoint x: 277, startPoint y: 195, endPoint x: 322, endPoint y: 196, distance: 45.1
click at [328, 196] on div at bounding box center [329, 208] width 3 height 40
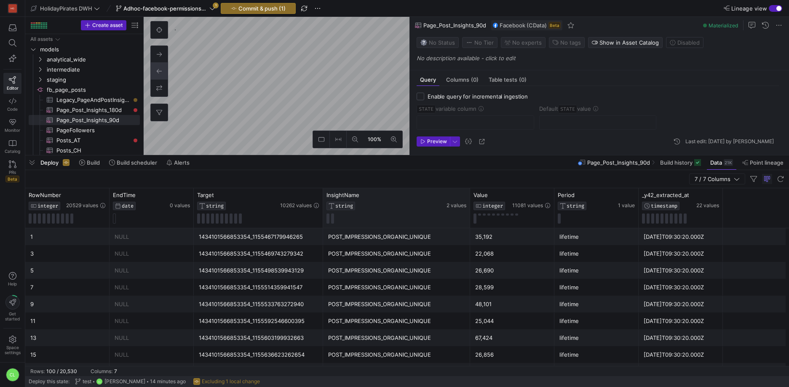
drag, startPoint x: 406, startPoint y: 195, endPoint x: 457, endPoint y: 197, distance: 51.0
click at [468, 197] on div at bounding box center [469, 208] width 3 height 40
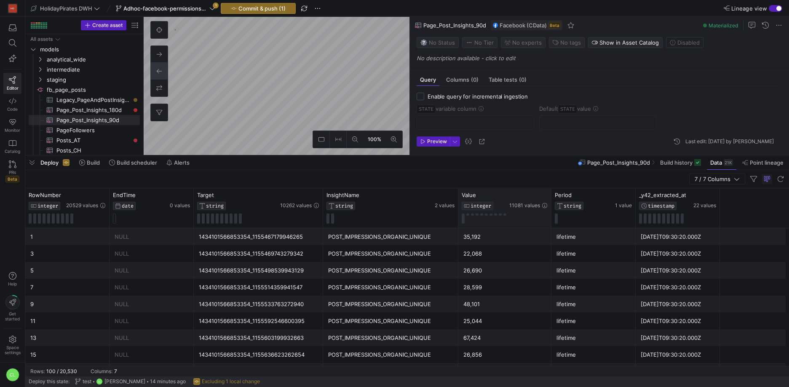
drag, startPoint x: 542, startPoint y: 198, endPoint x: 551, endPoint y: 198, distance: 9.3
click at [551, 198] on div at bounding box center [550, 208] width 3 height 40
click at [306, 197] on icon at bounding box center [305, 195] width 7 height 7
click at [378, 241] on div "POST_IMPRESSIONS_PAID_UNIQUE" at bounding box center [390, 237] width 125 height 16
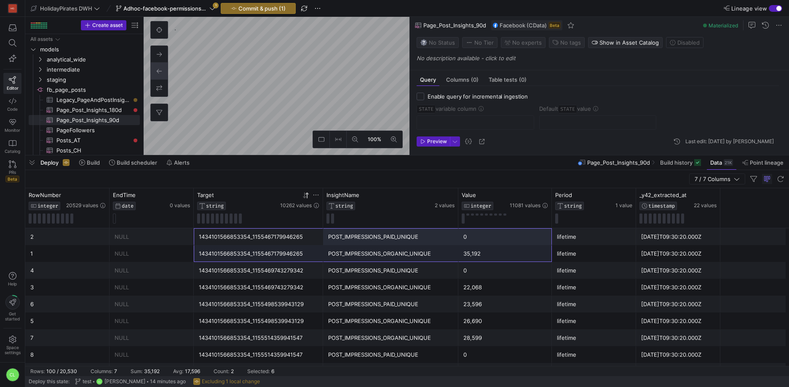
drag, startPoint x: 299, startPoint y: 240, endPoint x: 476, endPoint y: 256, distance: 177.6
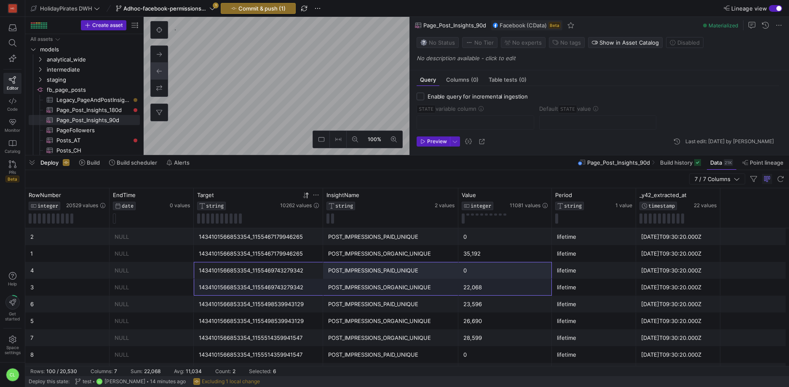
drag, startPoint x: 308, startPoint y: 271, endPoint x: 479, endPoint y: 287, distance: 172.2
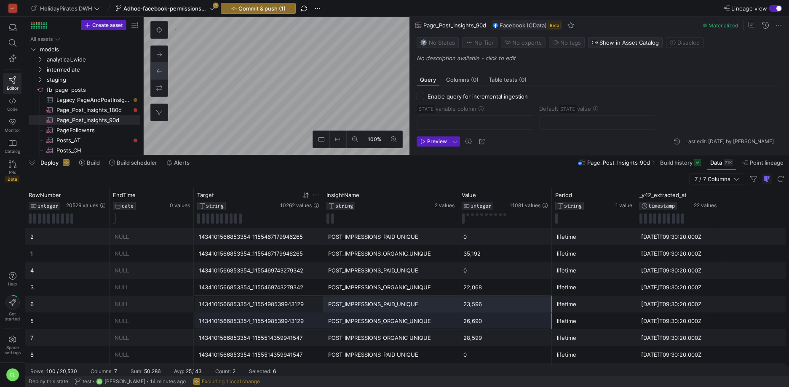
drag, startPoint x: 300, startPoint y: 309, endPoint x: 466, endPoint y: 322, distance: 166.0
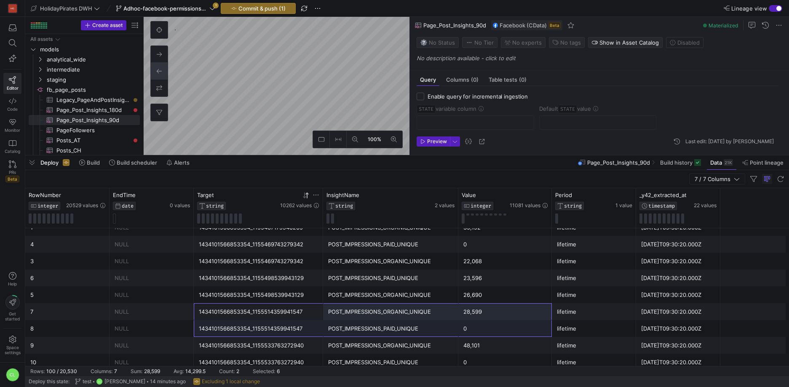
drag, startPoint x: 297, startPoint y: 316, endPoint x: 518, endPoint y: 324, distance: 220.8
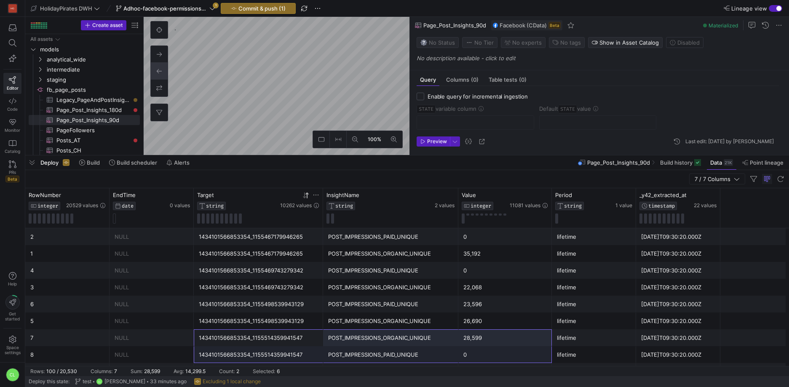
scroll to position [8, 0]
click at [266, 164] on div "Deploy Build Build scheduler Alerts Page_Post_Insights_90d Build history Data 2…" at bounding box center [406, 162] width 763 height 14
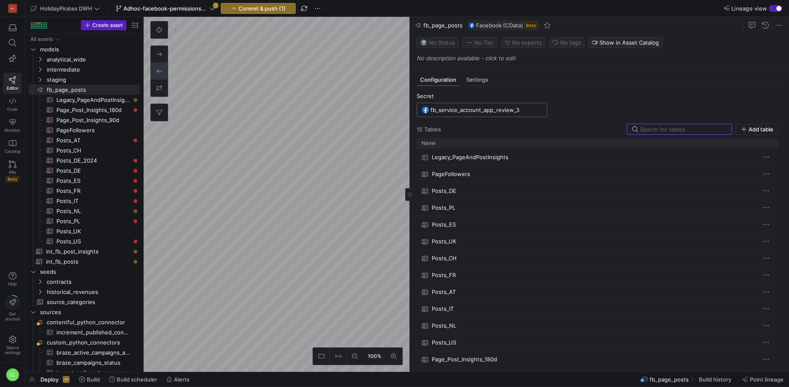
click at [528, 109] on input "fb_service_account_app_review_3" at bounding box center [485, 110] width 111 height 7
click at [511, 128] on div "fb_service_account_app_review_3" at bounding box center [486, 125] width 113 height 7
click at [515, 114] on div "fb_service_account_app_review_3" at bounding box center [485, 109] width 111 height 13
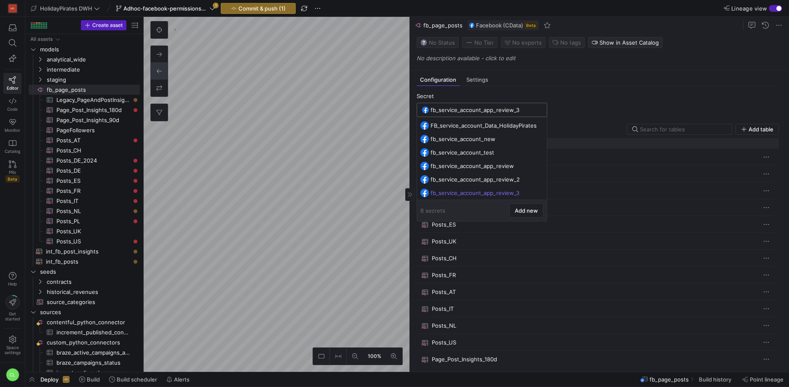
click at [515, 114] on div "fb_service_account_app_review_3" at bounding box center [485, 109] width 111 height 13
click at [516, 109] on input "fb_service_account_app_review_3" at bounding box center [485, 110] width 111 height 7
click at [536, 210] on span "Add new" at bounding box center [526, 210] width 23 height 7
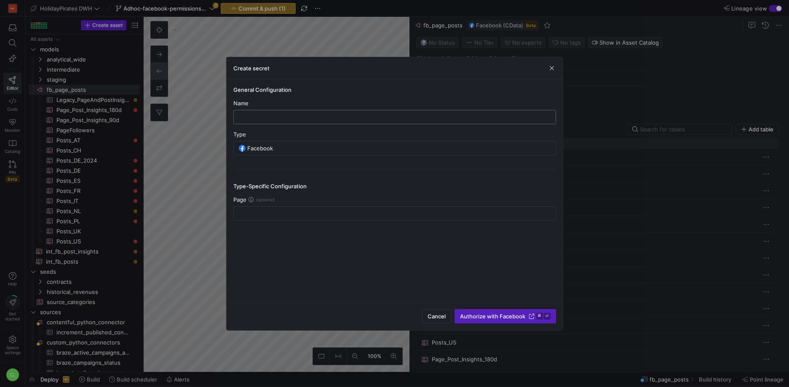
click at [417, 115] on input "text" at bounding box center [394, 117] width 308 height 7
paste input "fb_service_account_app_review_3"
type input "fb_service_account_app_review_4"
click at [507, 314] on span "Authorize with Facebook" at bounding box center [492, 316] width 65 height 7
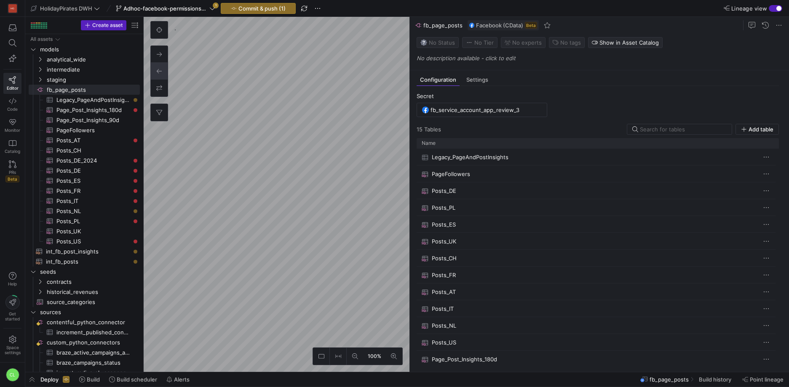
type input "fb_service_account_app_review_4"
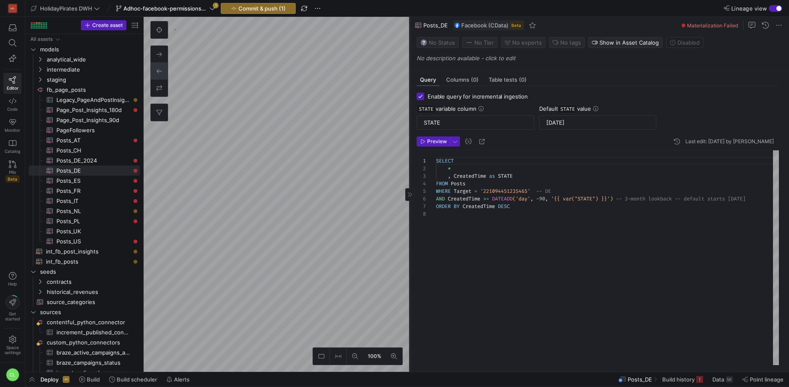
scroll to position [53, 0]
click at [721, 382] on span "Data" at bounding box center [718, 379] width 12 height 7
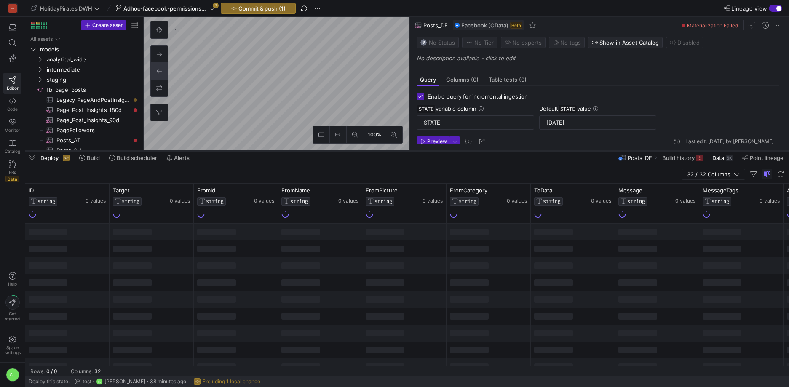
drag, startPoint x: 362, startPoint y: 234, endPoint x: 362, endPoint y: 152, distance: 82.5
click at [362, 152] on div at bounding box center [406, 150] width 763 height 3
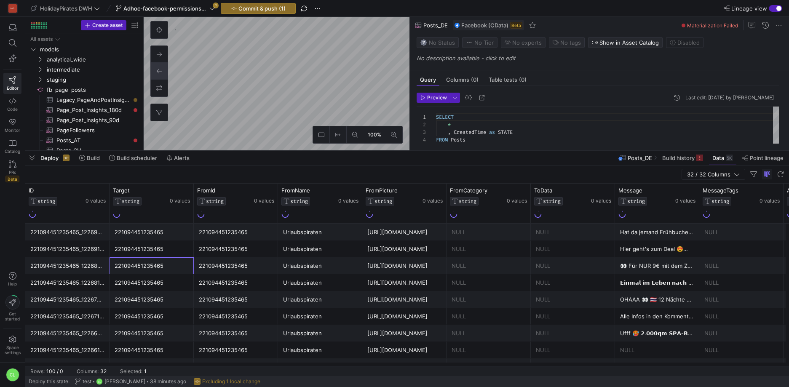
click at [162, 258] on div "221094451235465" at bounding box center [152, 266] width 74 height 16
click at [73, 191] on div at bounding box center [87, 190] width 36 height 7
drag, startPoint x: 90, startPoint y: 240, endPoint x: 95, endPoint y: 240, distance: 4.6
click at [90, 240] on div "221094451235465_1226919869466367" at bounding box center [67, 248] width 84 height 17
drag, startPoint x: 82, startPoint y: 234, endPoint x: 88, endPoint y: 237, distance: 6.2
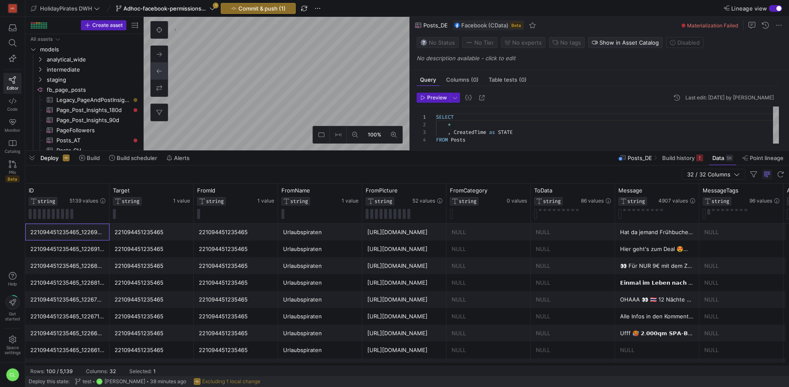
click at [88, 237] on div "221094451235465_1226968192794868" at bounding box center [67, 232] width 74 height 16
click at [159, 232] on div "221094451235465" at bounding box center [152, 232] width 74 height 16
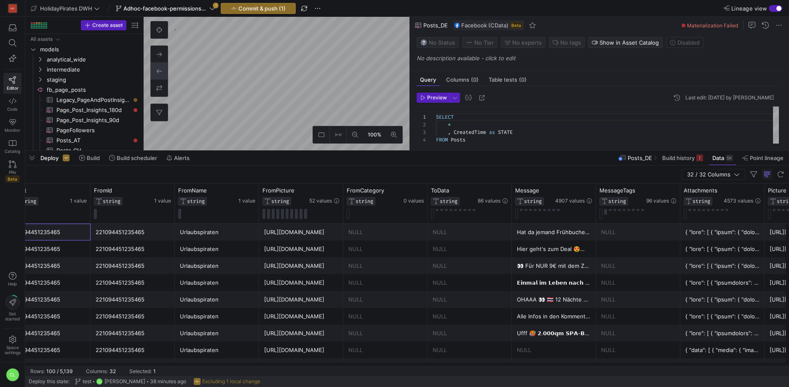
scroll to position [0, 0]
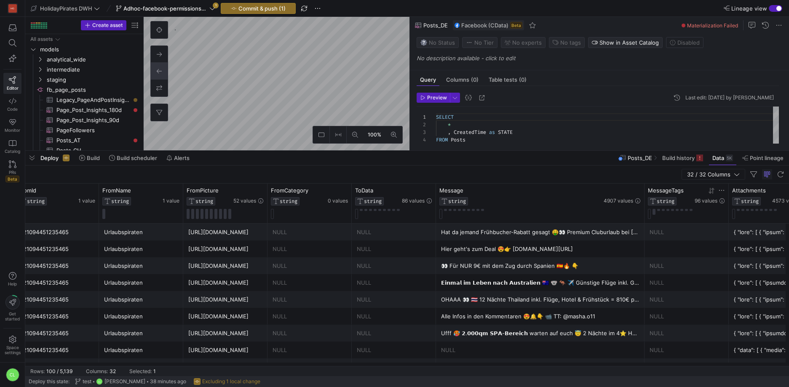
drag, startPoint x: 518, startPoint y: 192, endPoint x: 653, endPoint y: 191, distance: 134.8
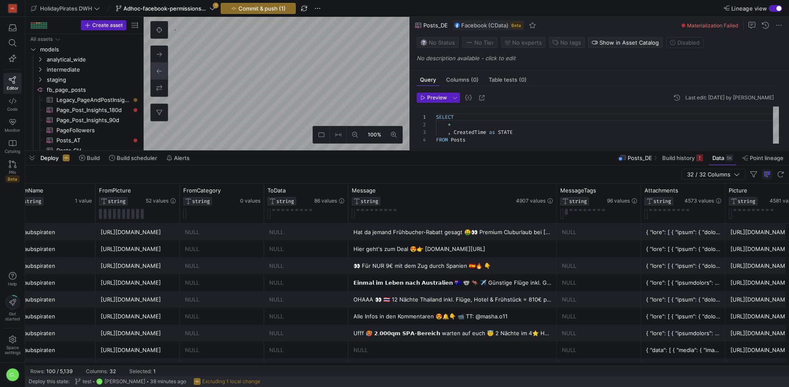
scroll to position [0, 279]
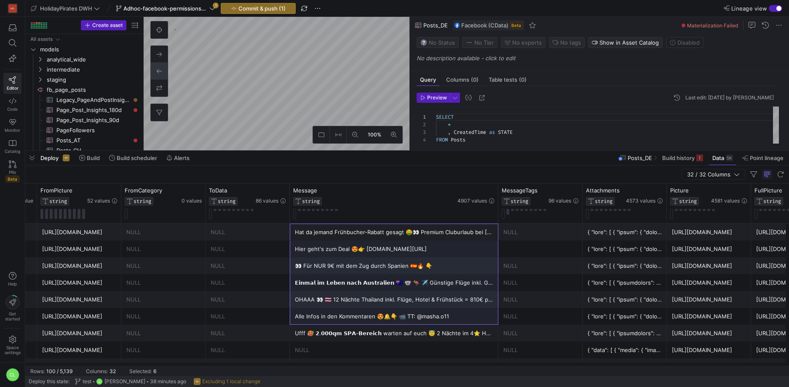
drag, startPoint x: 310, startPoint y: 229, endPoint x: 440, endPoint y: 315, distance: 155.9
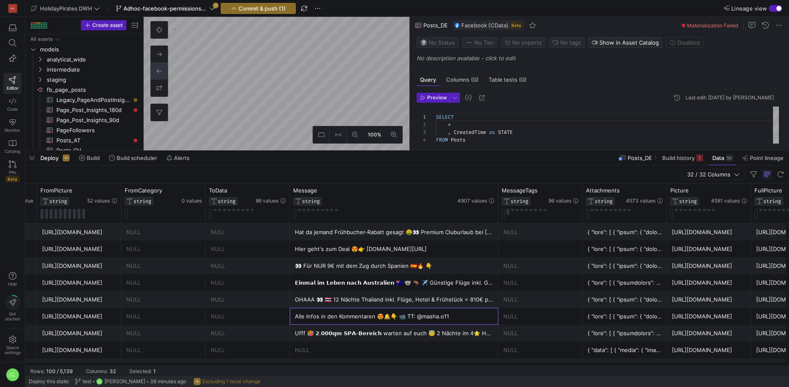
click at [450, 312] on div "Alle Infos in den Kommentaren 😍🔔👇 📹 TT: @masha.o11" at bounding box center [394, 316] width 198 height 16
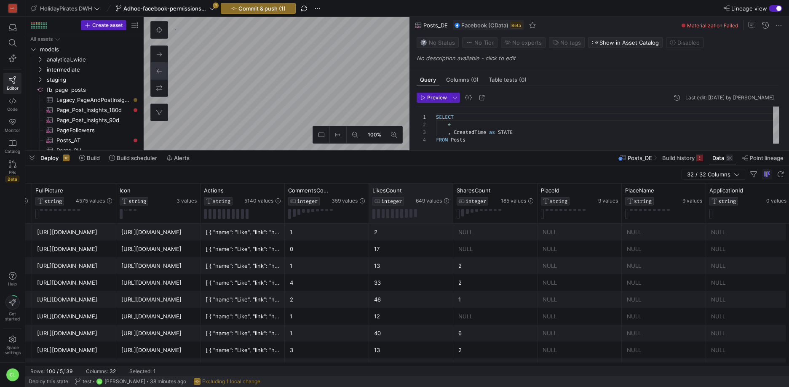
click at [370, 190] on div "LikesCount INTEGER 649 values" at bounding box center [411, 204] width 84 height 40
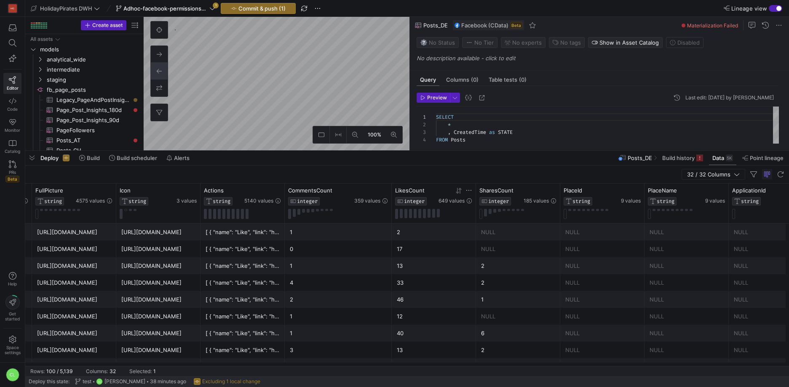
drag, startPoint x: 368, startPoint y: 190, endPoint x: 407, endPoint y: 210, distance: 43.9
click at [391, 196] on div at bounding box center [391, 204] width 3 height 40
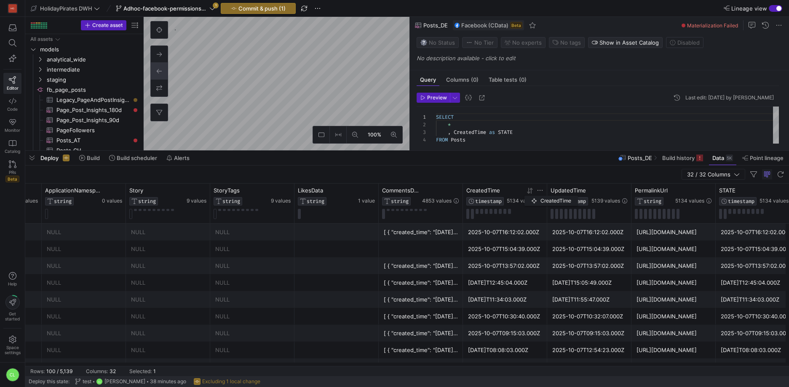
drag, startPoint x: 462, startPoint y: 191, endPoint x: 497, endPoint y: 194, distance: 35.1
click at [521, 195] on div "CreatedTime TIMESTAMP 5134 values" at bounding box center [505, 204] width 84 height 40
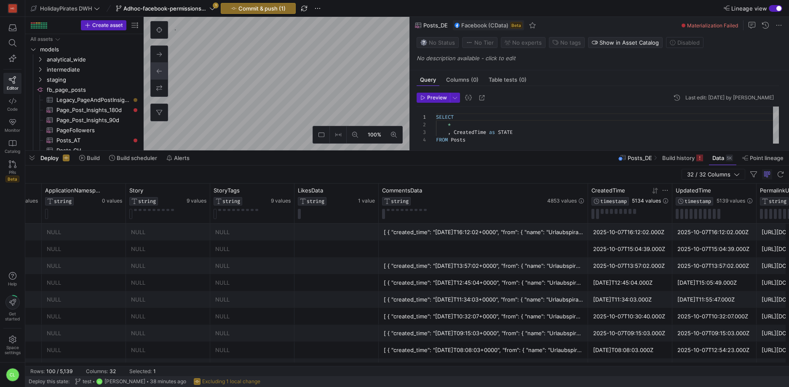
drag, startPoint x: 465, startPoint y: 192, endPoint x: 660, endPoint y: 200, distance: 195.1
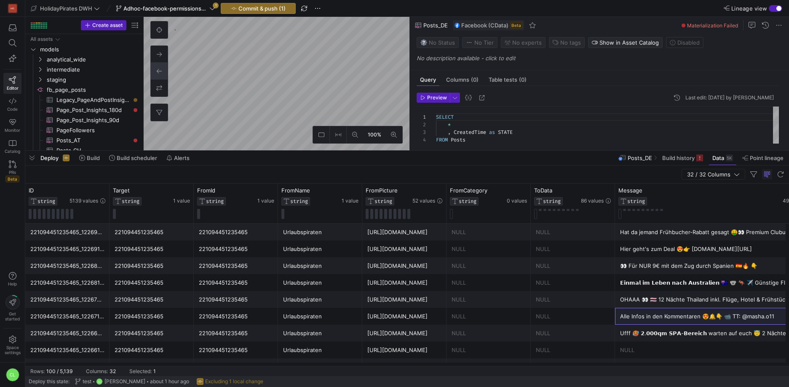
scroll to position [53, 0]
